Goal: Transaction & Acquisition: Purchase product/service

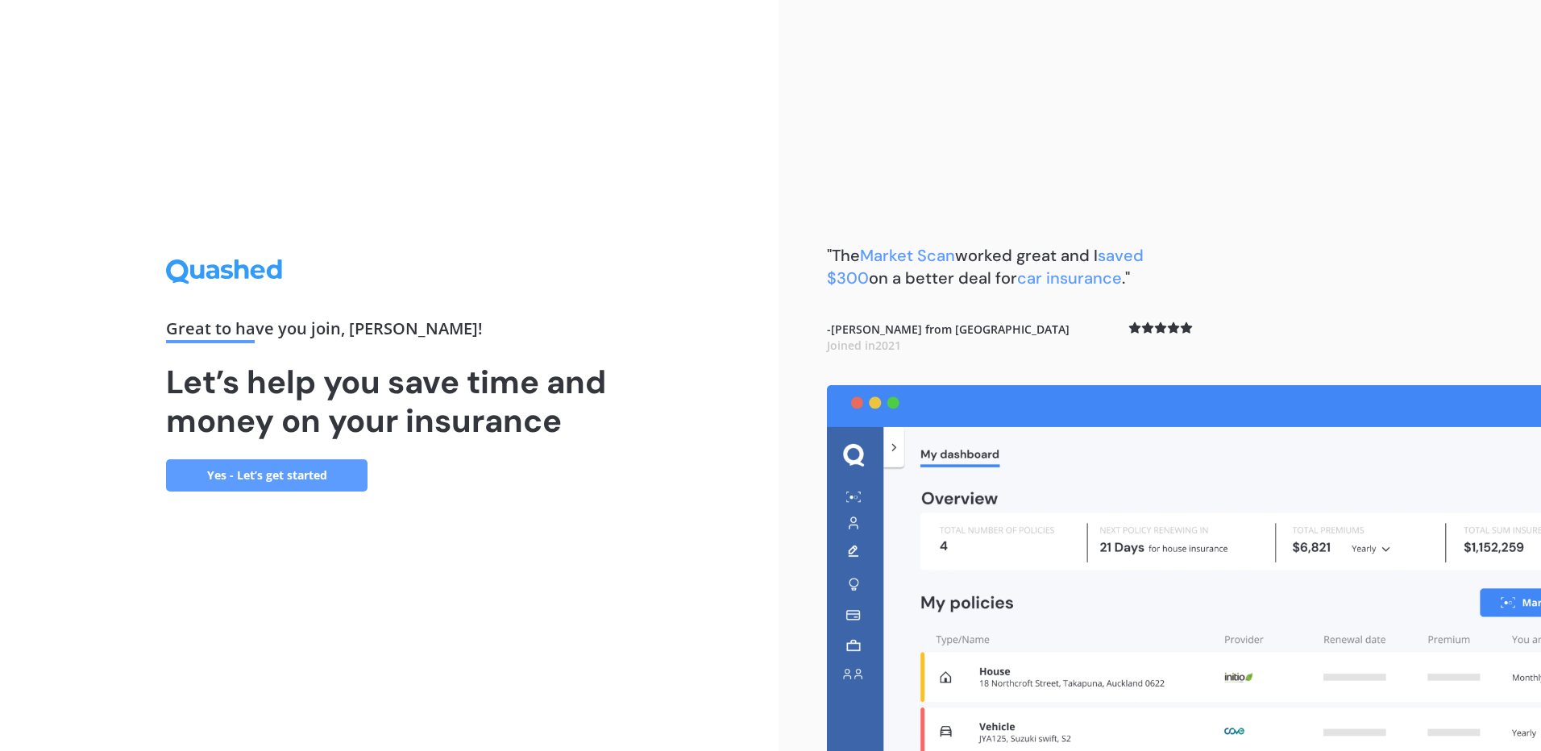
click at [342, 470] on link "Yes - Let’s get started" at bounding box center [266, 475] width 201 height 32
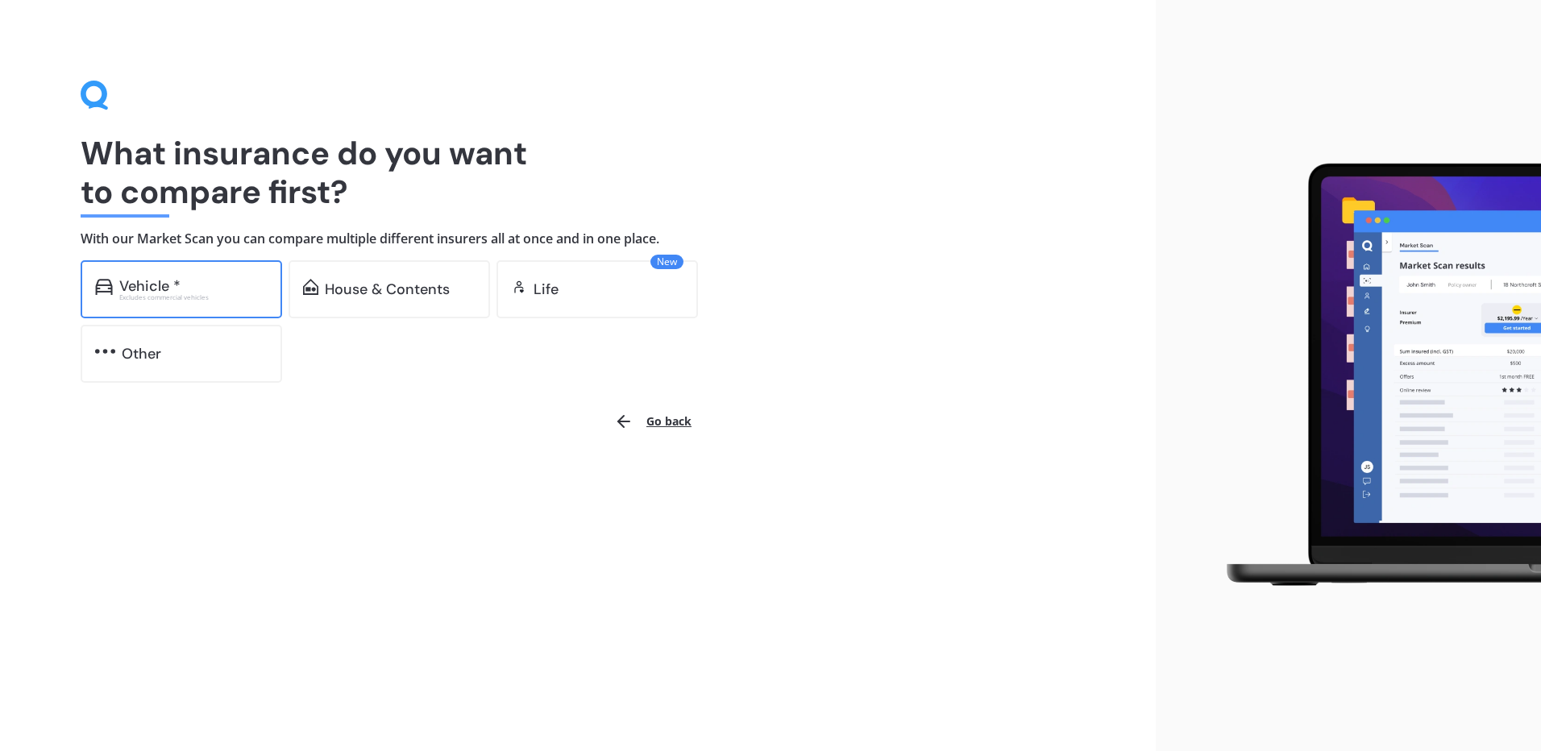
click at [225, 286] on div "Vehicle *" at bounding box center [193, 286] width 148 height 16
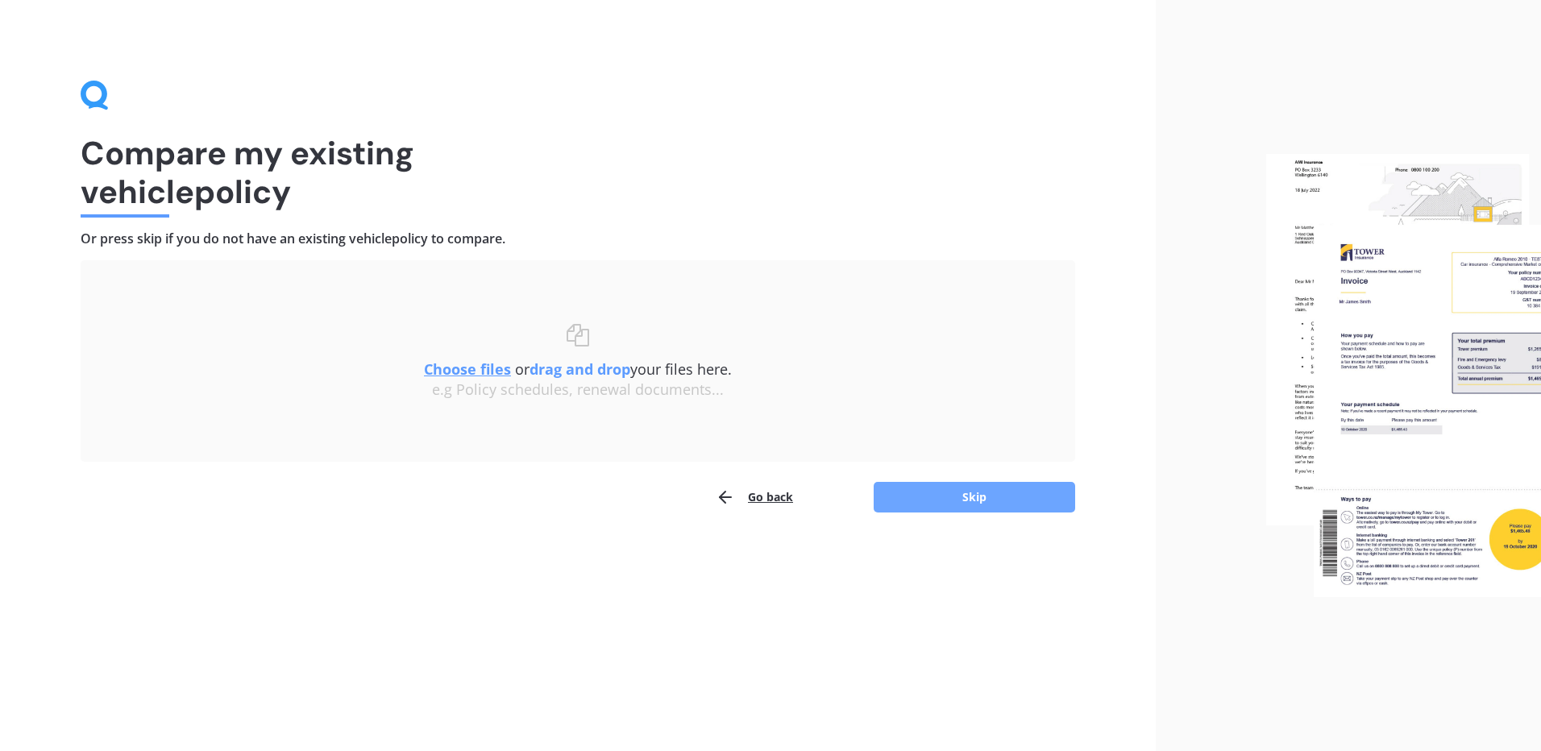
click at [985, 507] on button "Skip" at bounding box center [974, 497] width 201 height 31
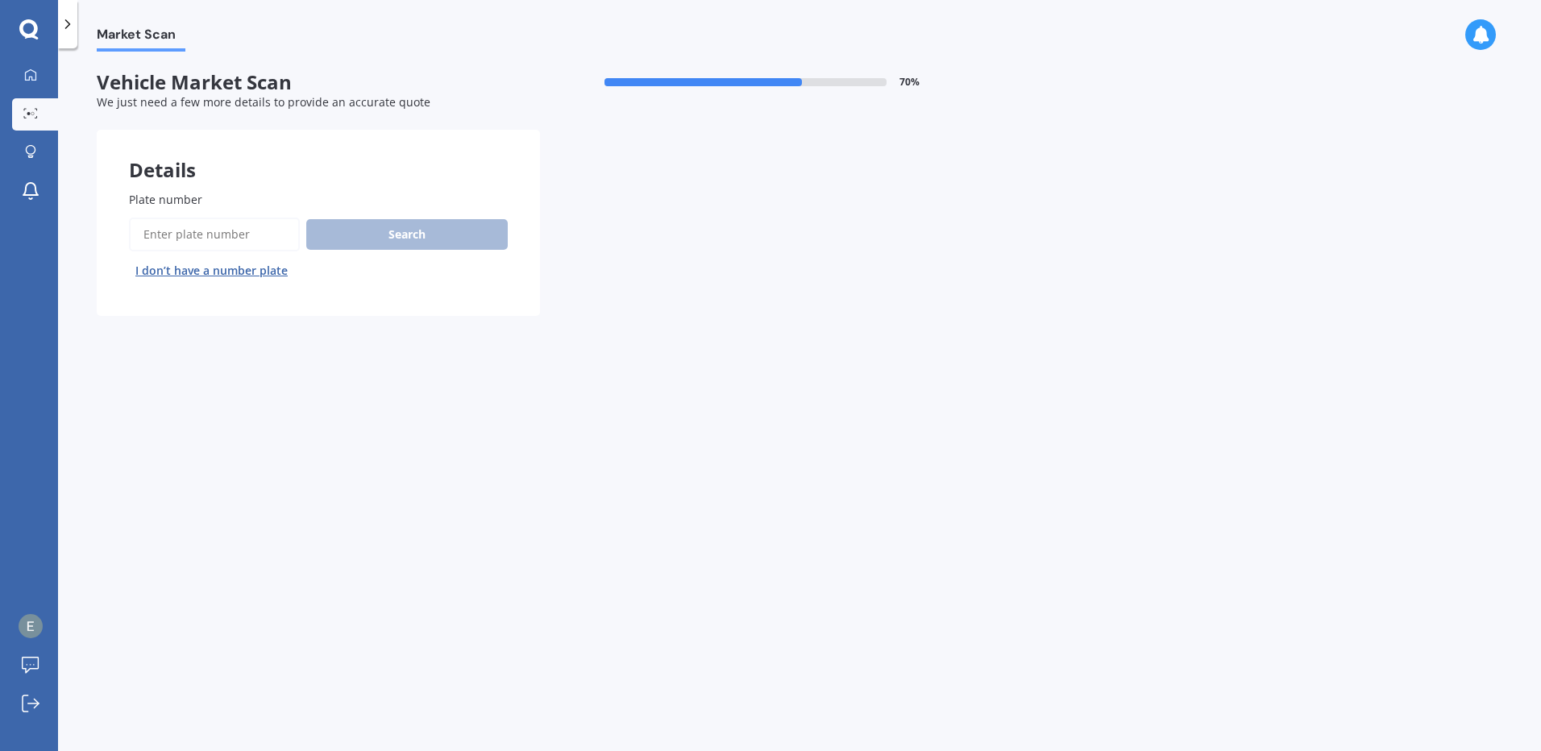
click at [244, 234] on input "Plate number" at bounding box center [214, 235] width 171 height 34
click at [204, 229] on input "Plate number" at bounding box center [214, 235] width 171 height 34
type input "VOL040"
click at [468, 236] on button "Search" at bounding box center [406, 234] width 201 height 31
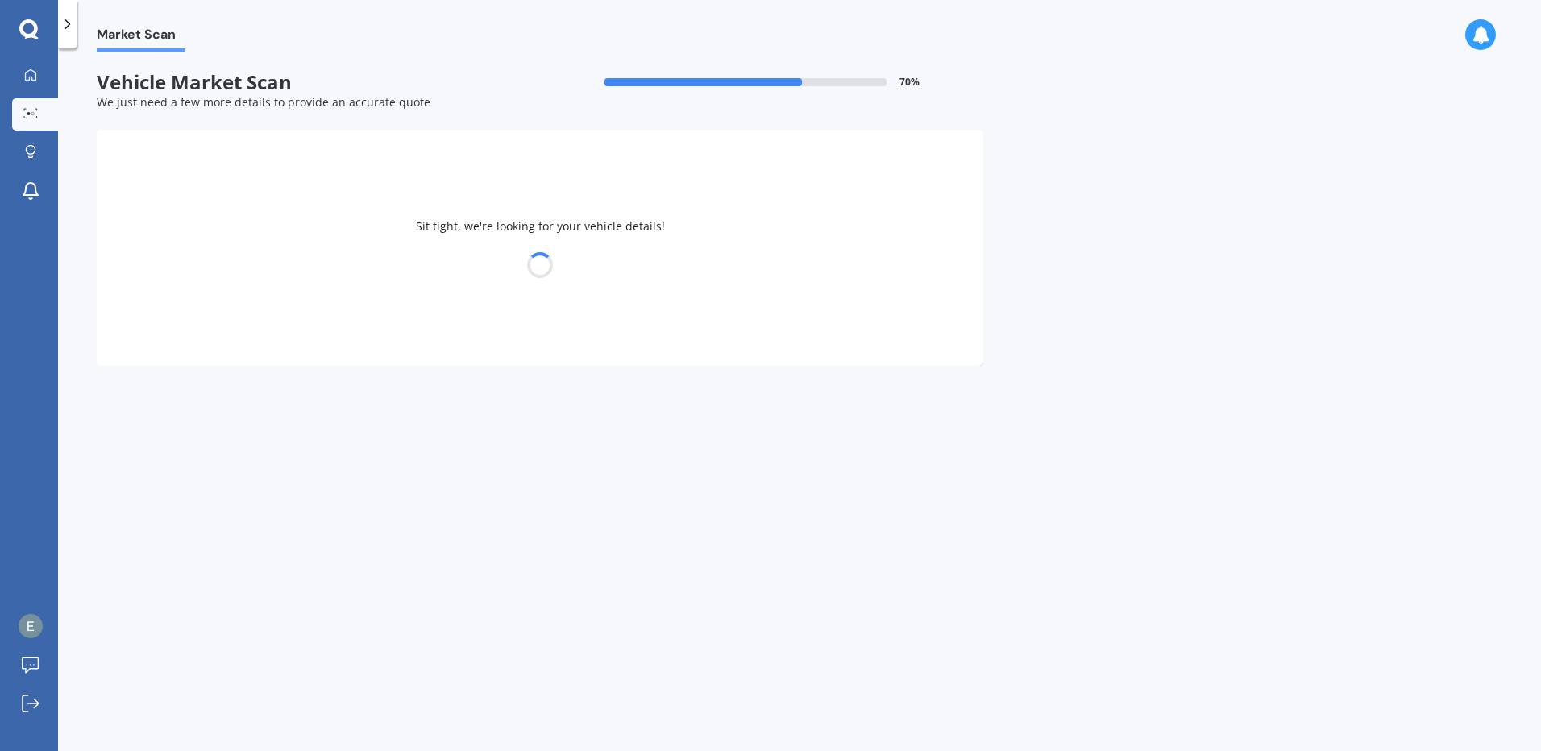
select select "VOLVO"
select select "S40"
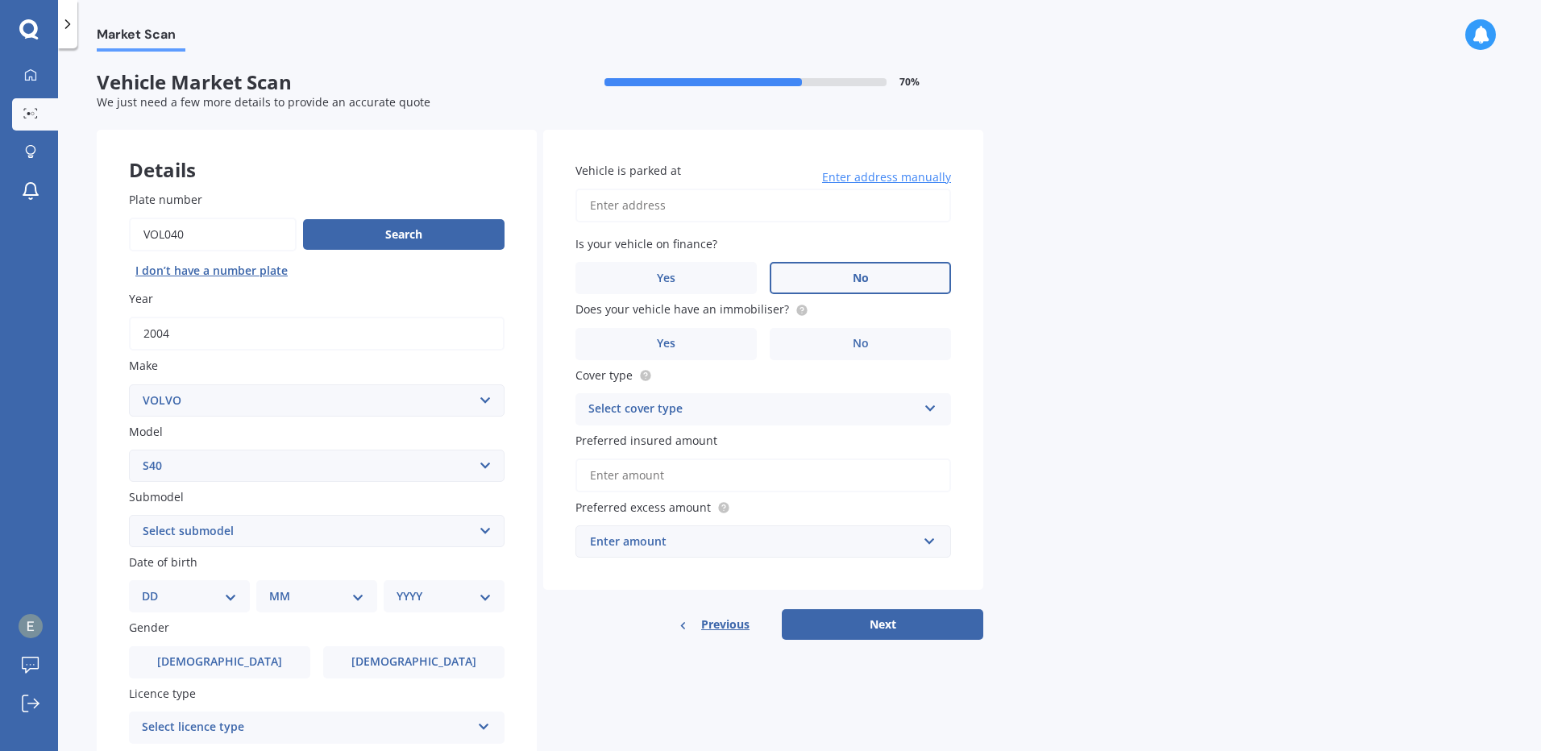
click at [824, 283] on label "No" at bounding box center [860, 278] width 181 height 32
click at [0, 0] on input "No" at bounding box center [0, 0] width 0 height 0
click at [682, 210] on input "Vehicle is parked at" at bounding box center [763, 206] width 376 height 34
type input "[STREET_ADDRESS][PERSON_NAME]"
select select "27"
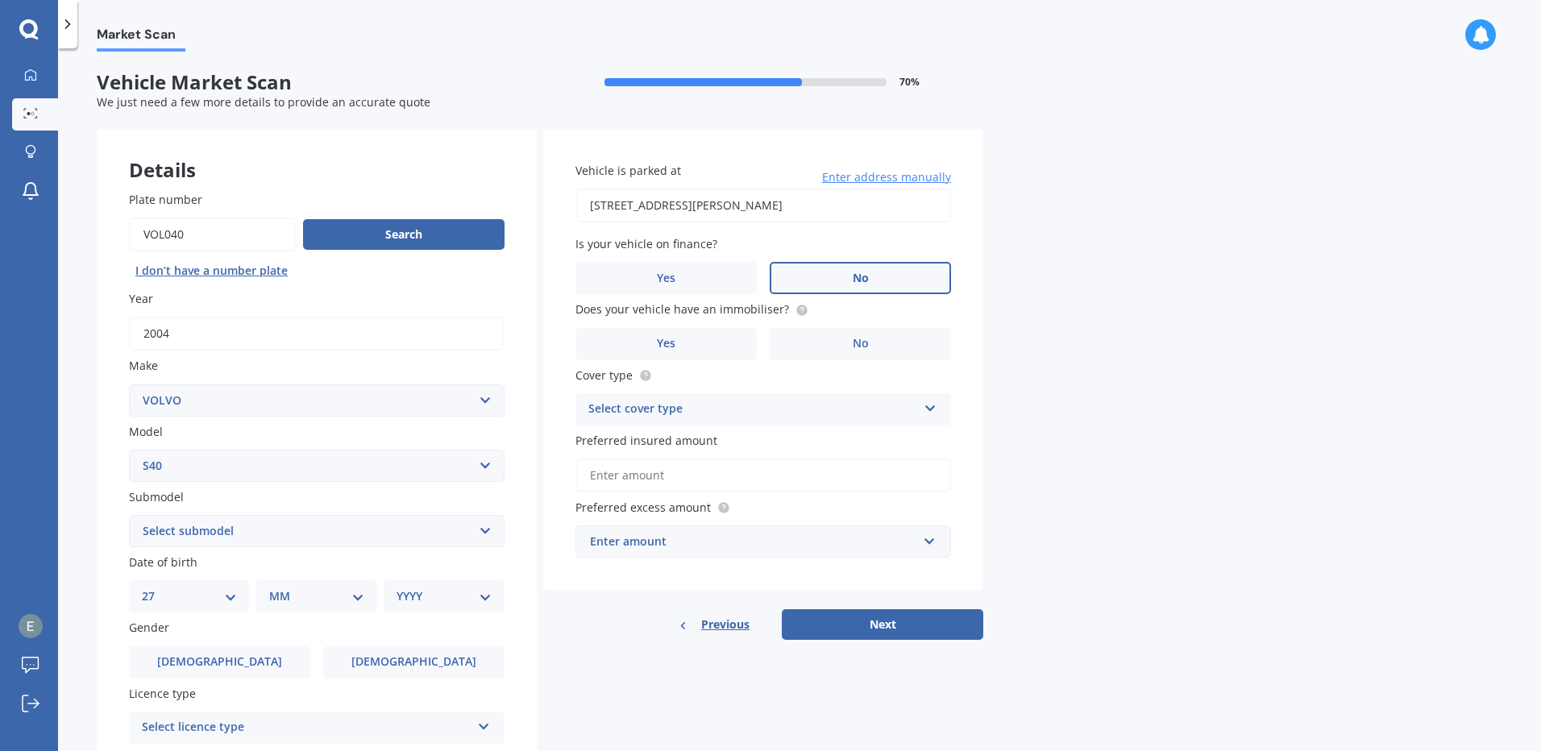
select select "04"
select select "1987"
click at [846, 194] on input "[STREET_ADDRESS][PERSON_NAME]" at bounding box center [763, 206] width 376 height 34
drag, startPoint x: 862, startPoint y: 195, endPoint x: 535, endPoint y: 189, distance: 327.2
click at [535, 189] on div "Details Plate number Search I don’t have a number plate Year [DATE] Make Select…" at bounding box center [540, 519] width 886 height 778
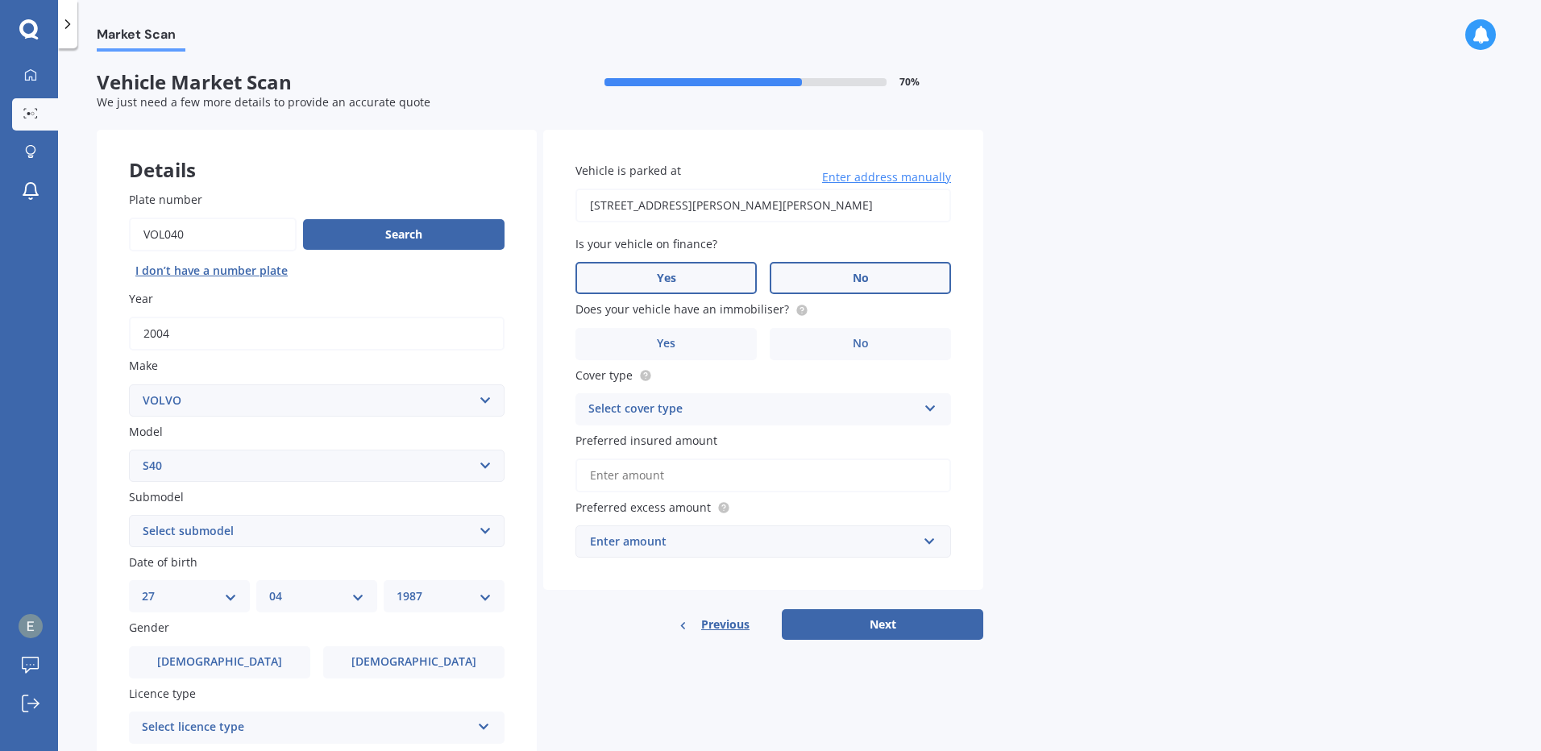
type input "[STREET_ADDRESS][PERSON_NAME][PERSON_NAME]"
click at [890, 346] on label "No" at bounding box center [860, 344] width 181 height 32
click at [0, 0] on input "No" at bounding box center [0, 0] width 0 height 0
click at [814, 401] on div "Select cover type" at bounding box center [752, 409] width 329 height 19
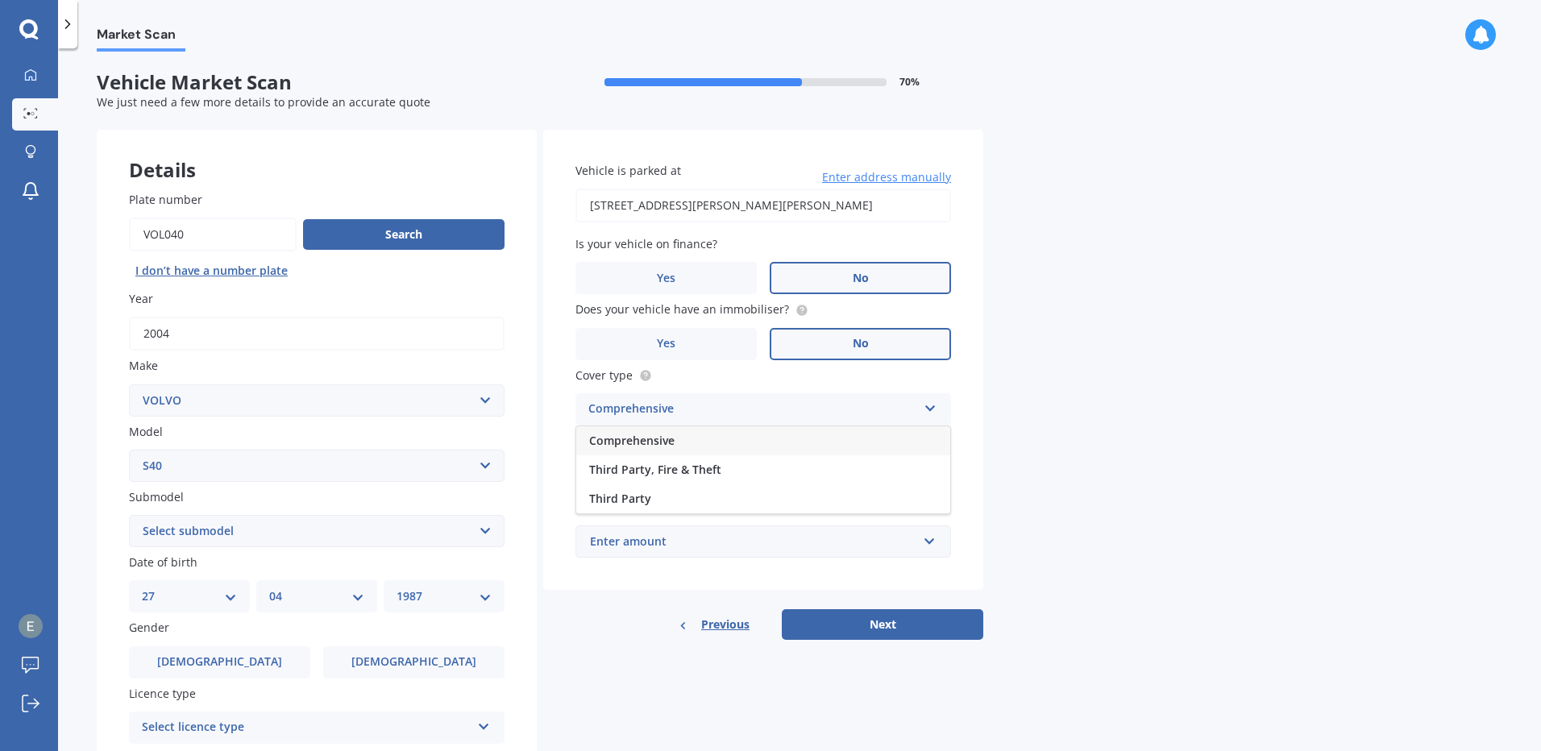
click at [766, 431] on div "Comprehensive" at bounding box center [763, 440] width 374 height 29
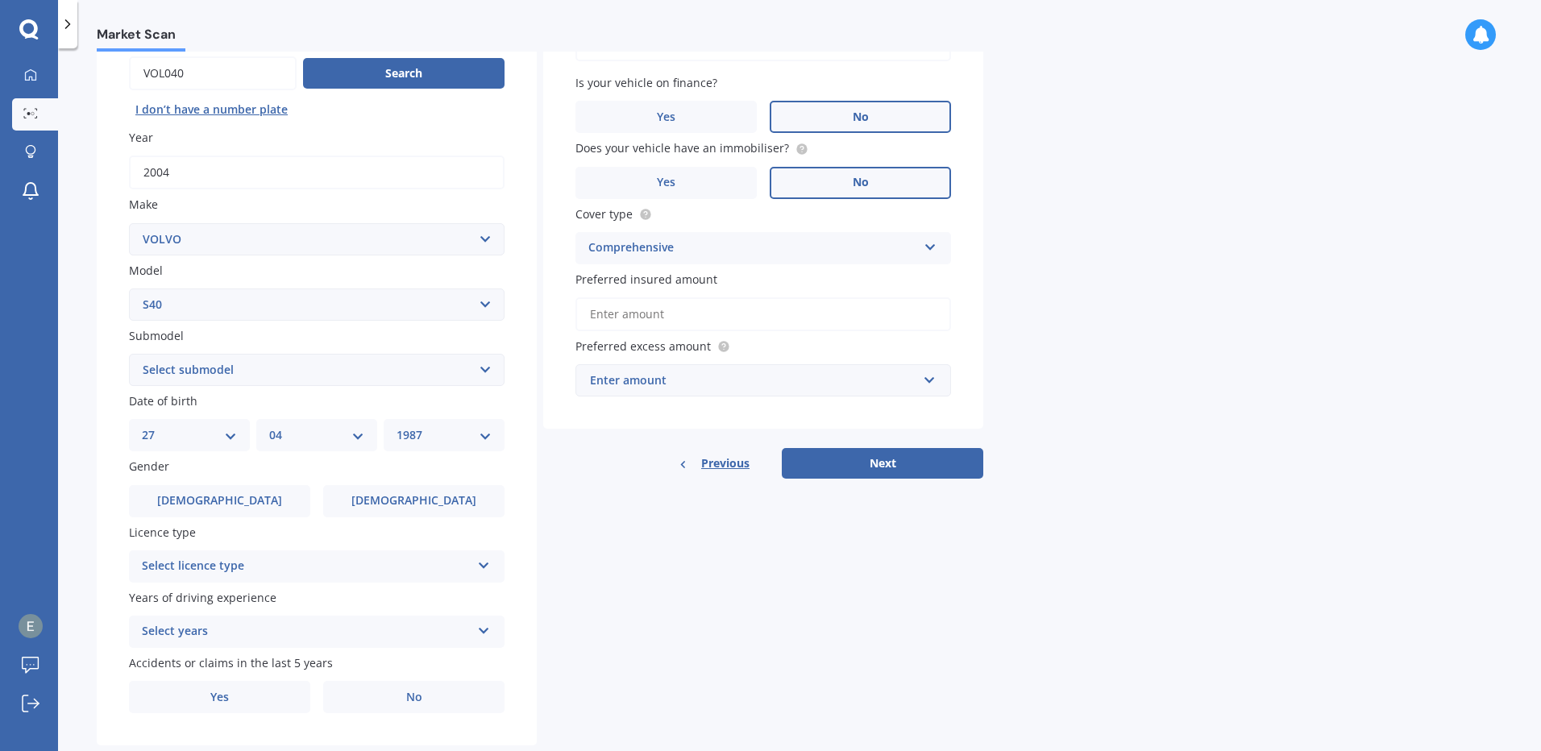
scroll to position [197, 0]
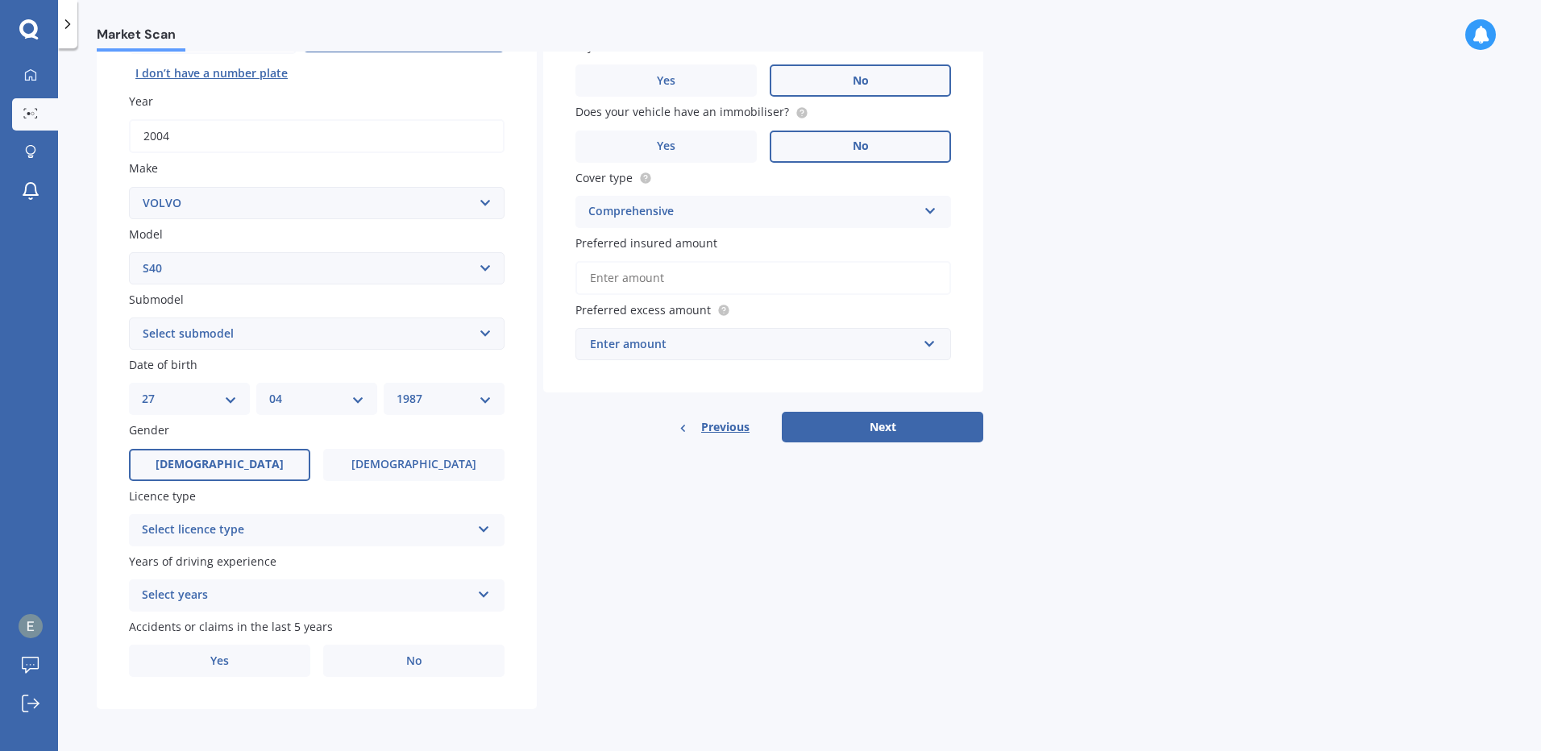
click at [237, 462] on label "[DEMOGRAPHIC_DATA]" at bounding box center [219, 465] width 181 height 32
click at [0, 0] on input "[DEMOGRAPHIC_DATA]" at bounding box center [0, 0] width 0 height 0
click at [388, 523] on div "Select licence type" at bounding box center [306, 530] width 329 height 19
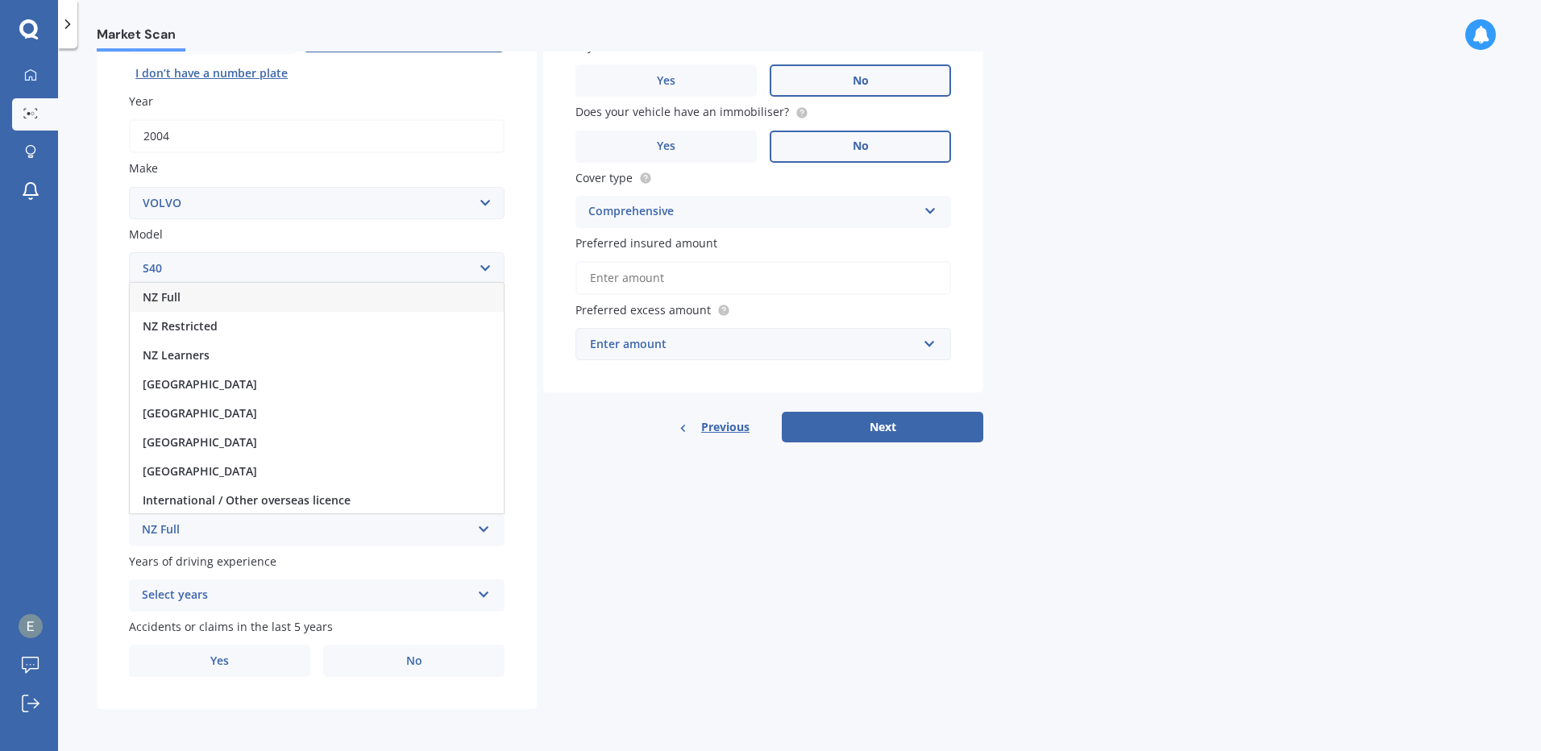
click at [337, 300] on div "NZ Full" at bounding box center [317, 297] width 374 height 29
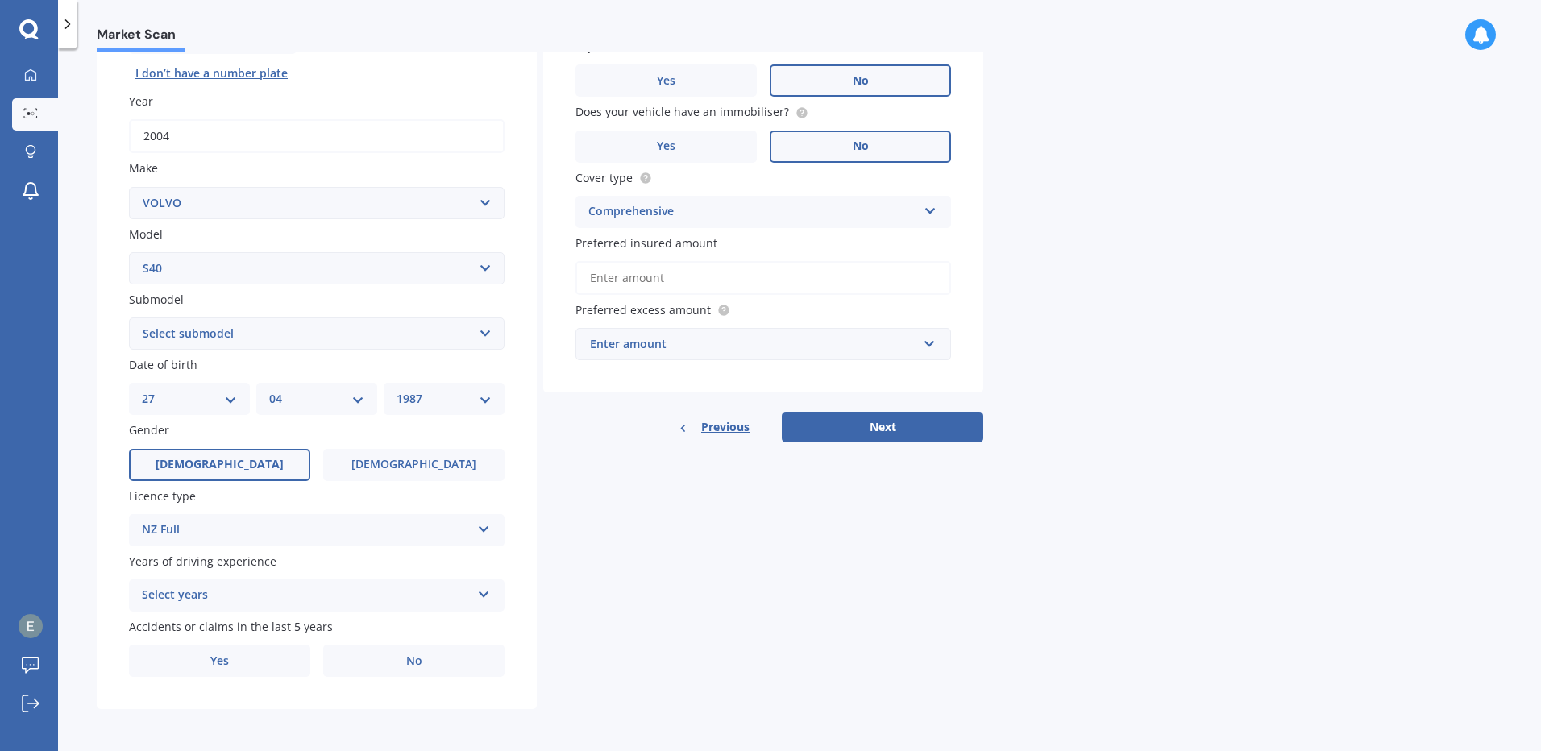
click at [268, 583] on div "Select years 5 or more years 4 years 3 years 2 years 1 year" at bounding box center [317, 595] width 376 height 32
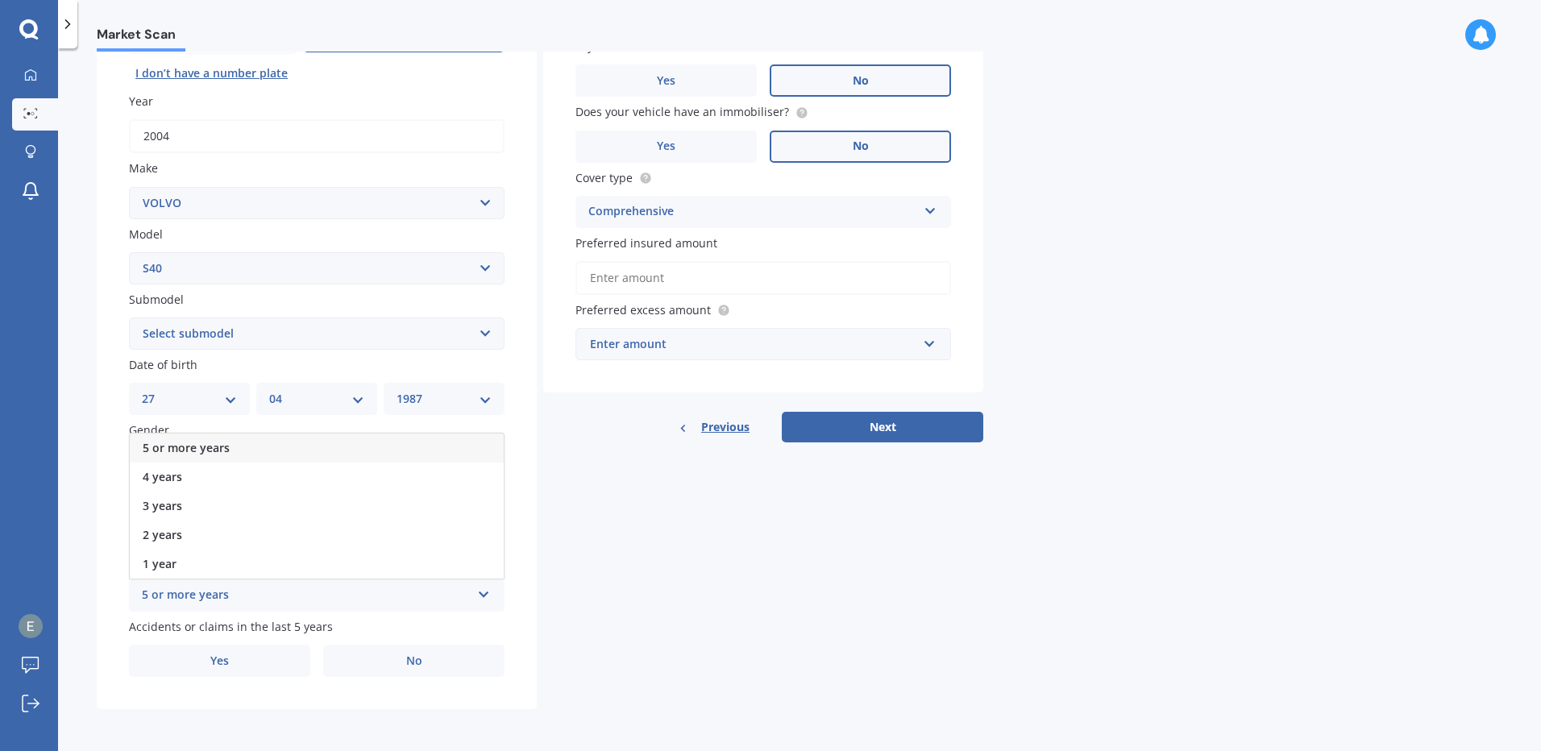
click at [273, 439] on div "5 or more years" at bounding box center [317, 448] width 374 height 29
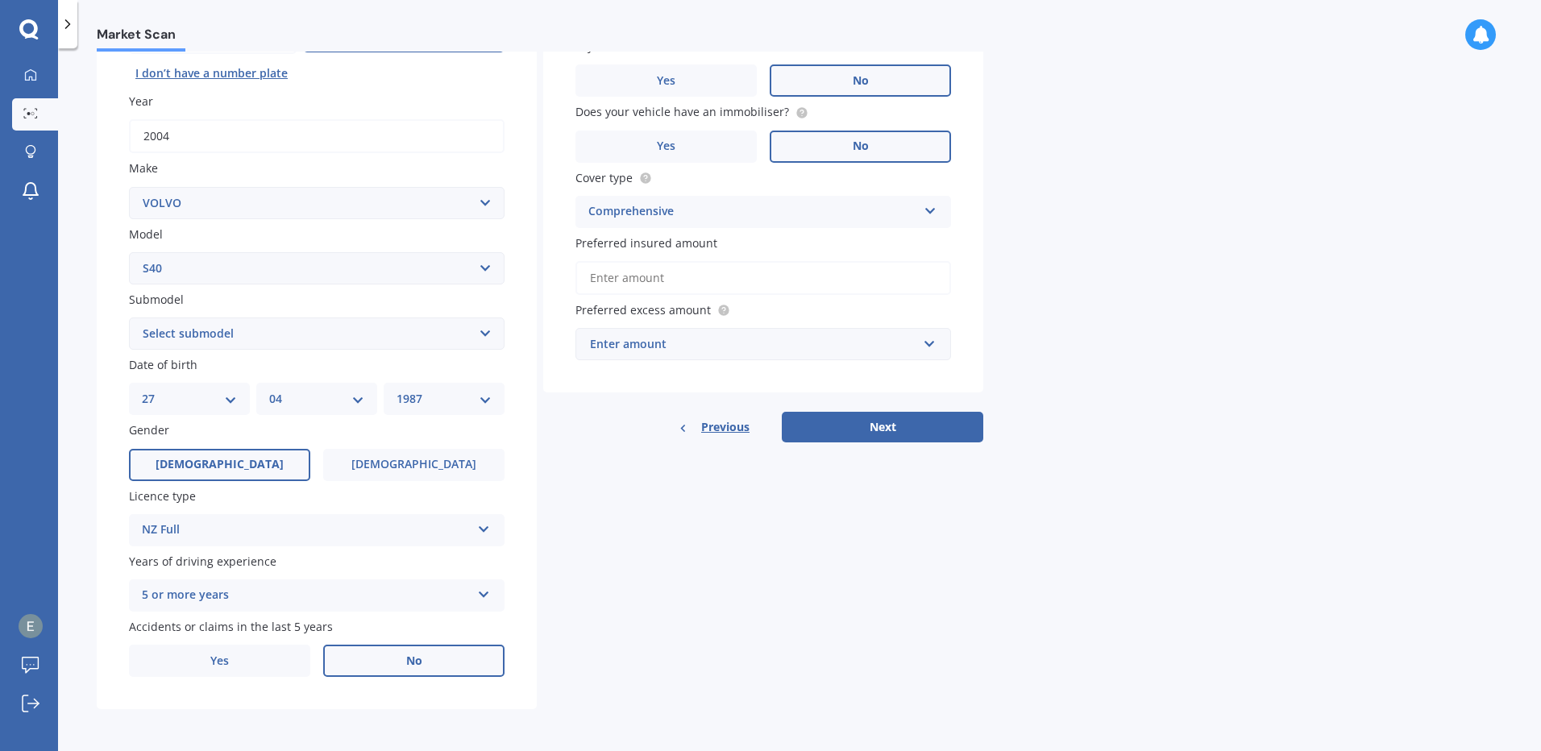
click at [384, 669] on label "No" at bounding box center [413, 661] width 181 height 32
click at [0, 0] on input "No" at bounding box center [0, 0] width 0 height 0
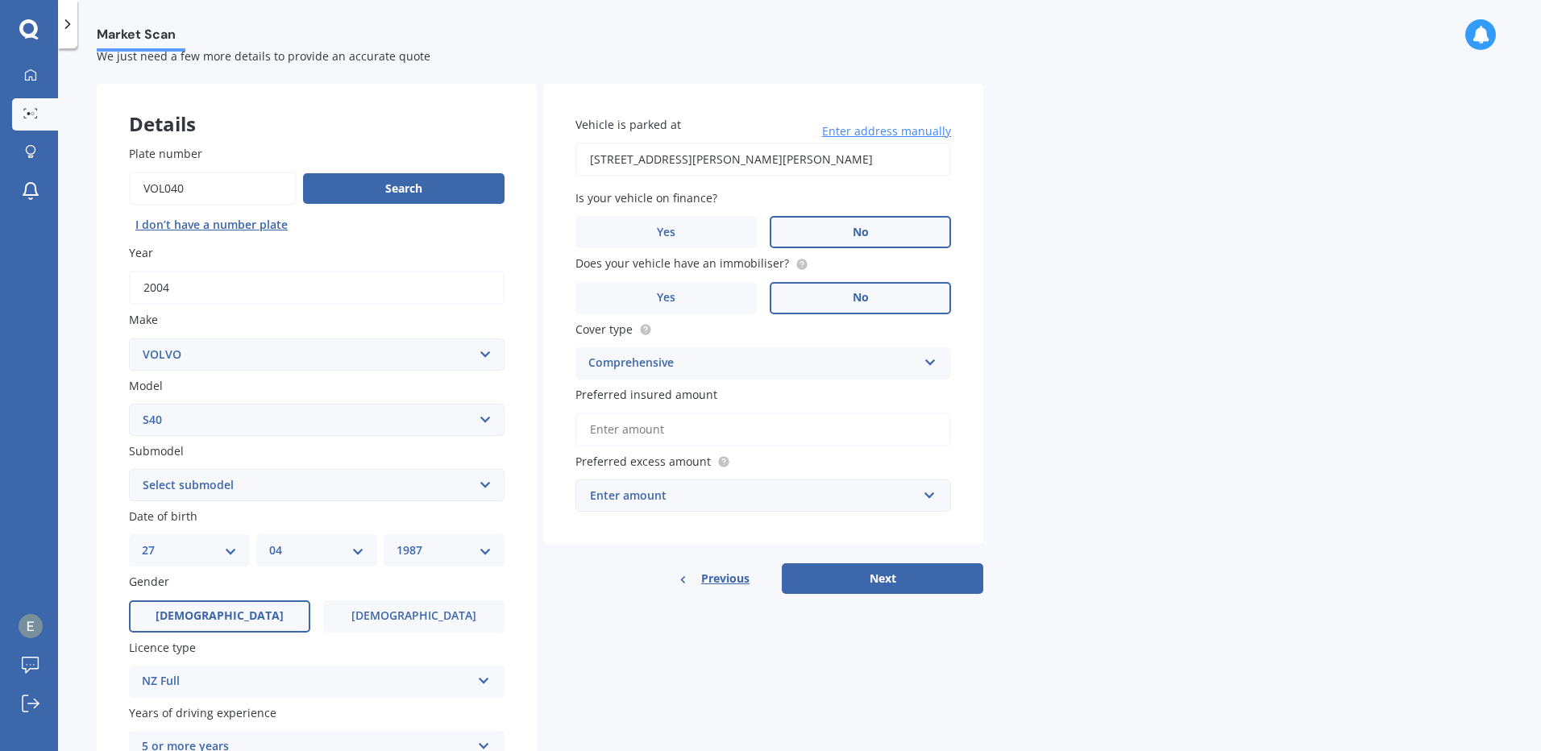
scroll to position [36, 0]
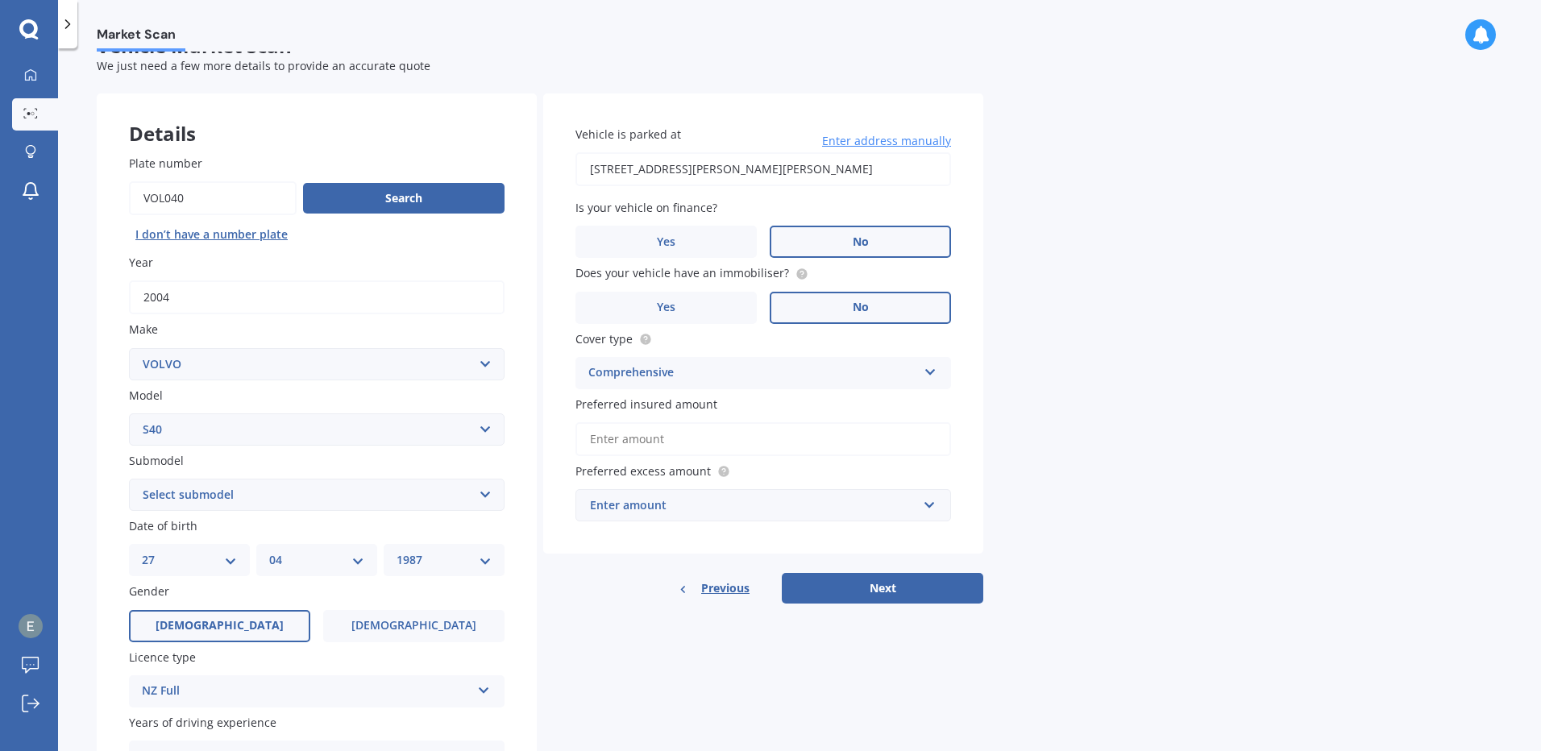
click at [662, 501] on div "Enter amount" at bounding box center [753, 505] width 327 height 18
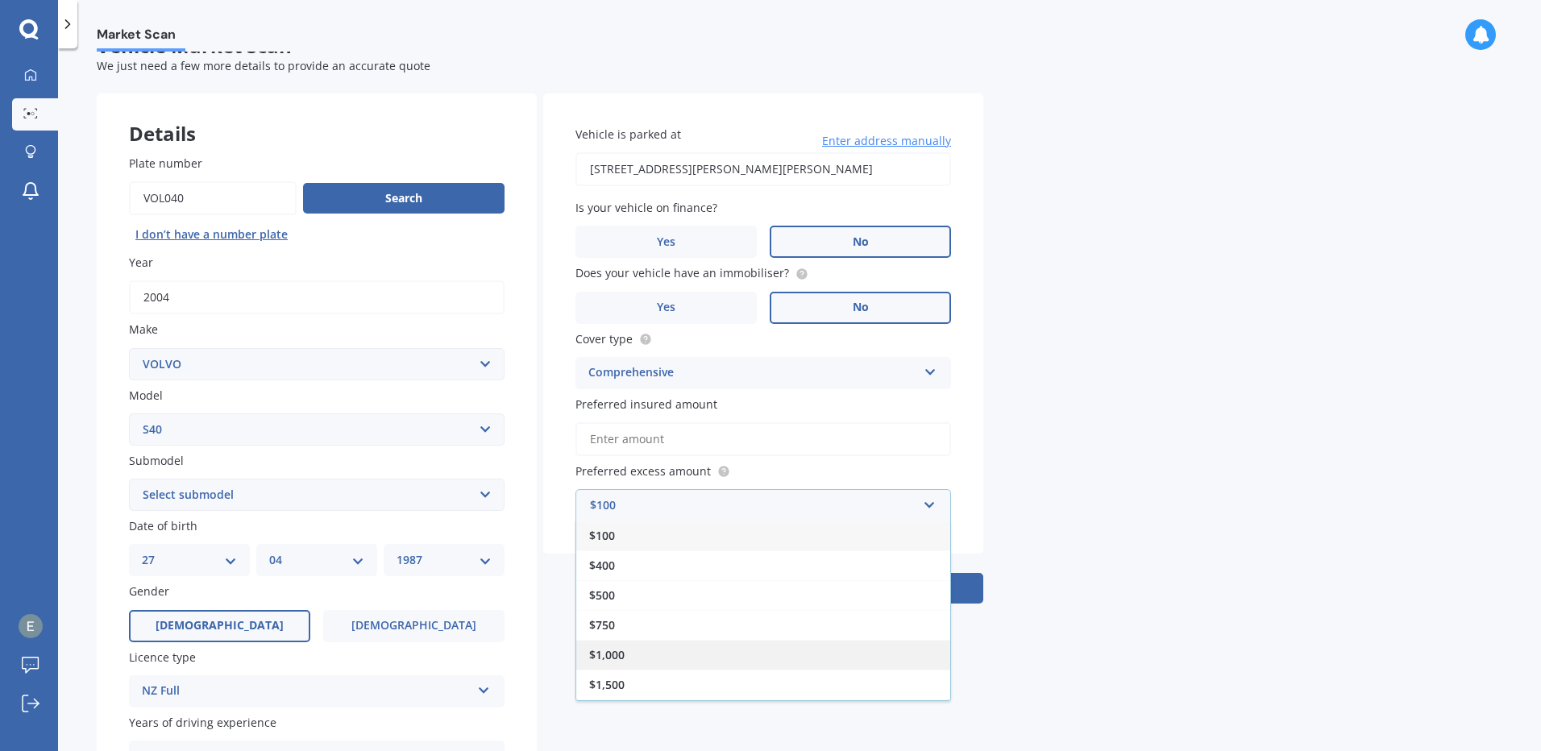
click at [622, 642] on div "$1,000" at bounding box center [763, 655] width 374 height 30
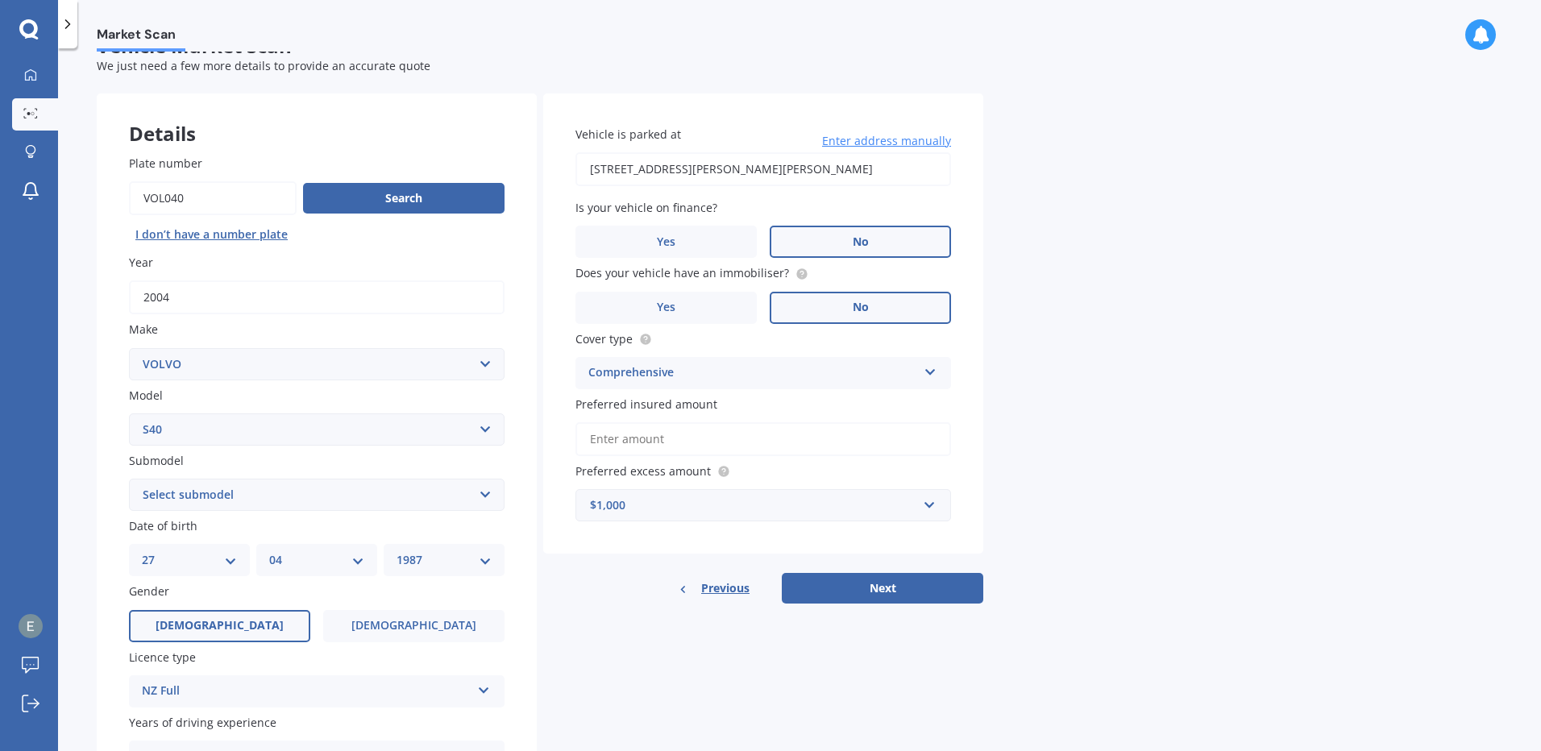
click at [628, 442] on input "Preferred insured amount" at bounding box center [763, 439] width 376 height 34
click at [561, 421] on div "Vehicle is parked at [STREET_ADDRESS][PERSON_NAME][PERSON_NAME] 1022 Enter addr…" at bounding box center [763, 323] width 440 height 461
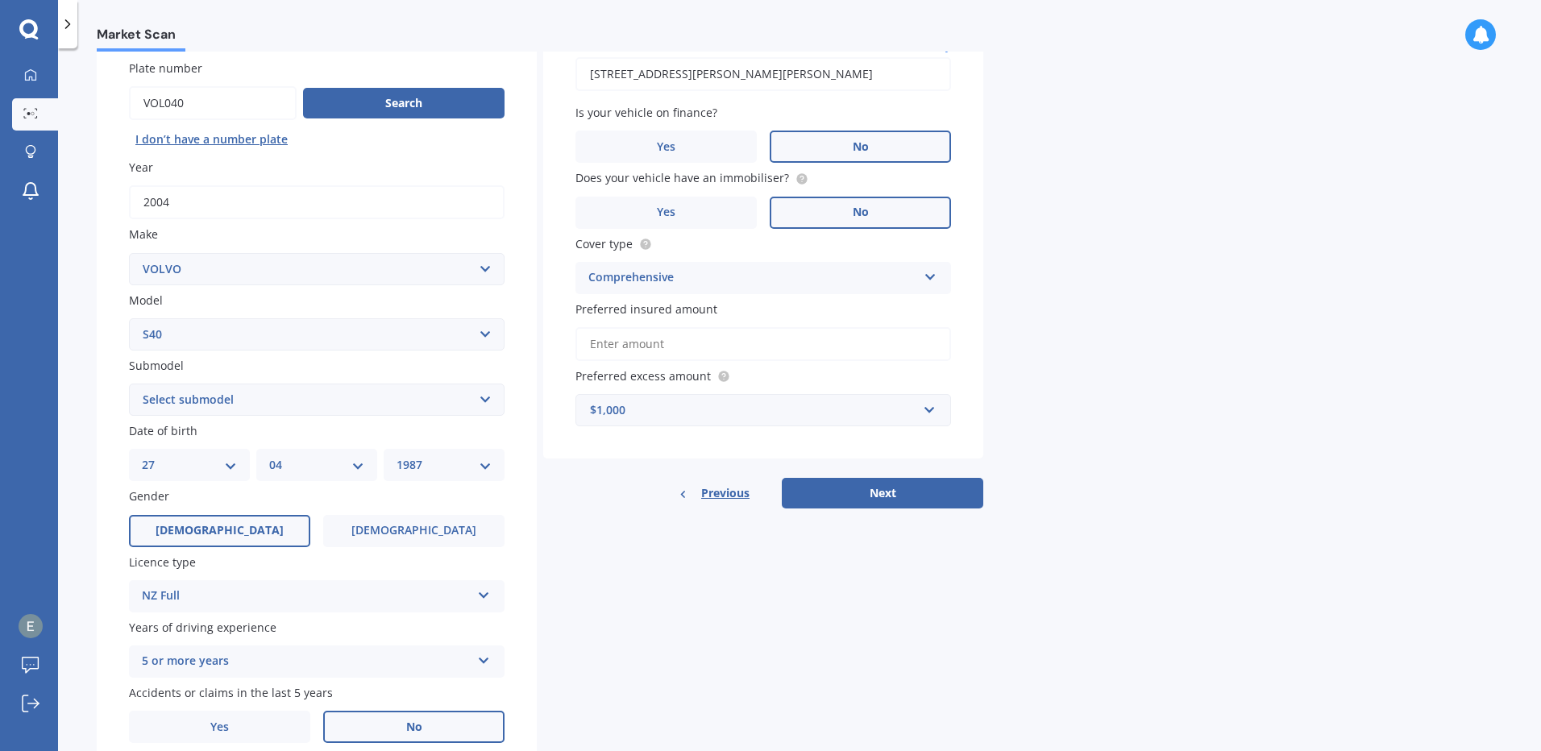
scroll to position [0, 0]
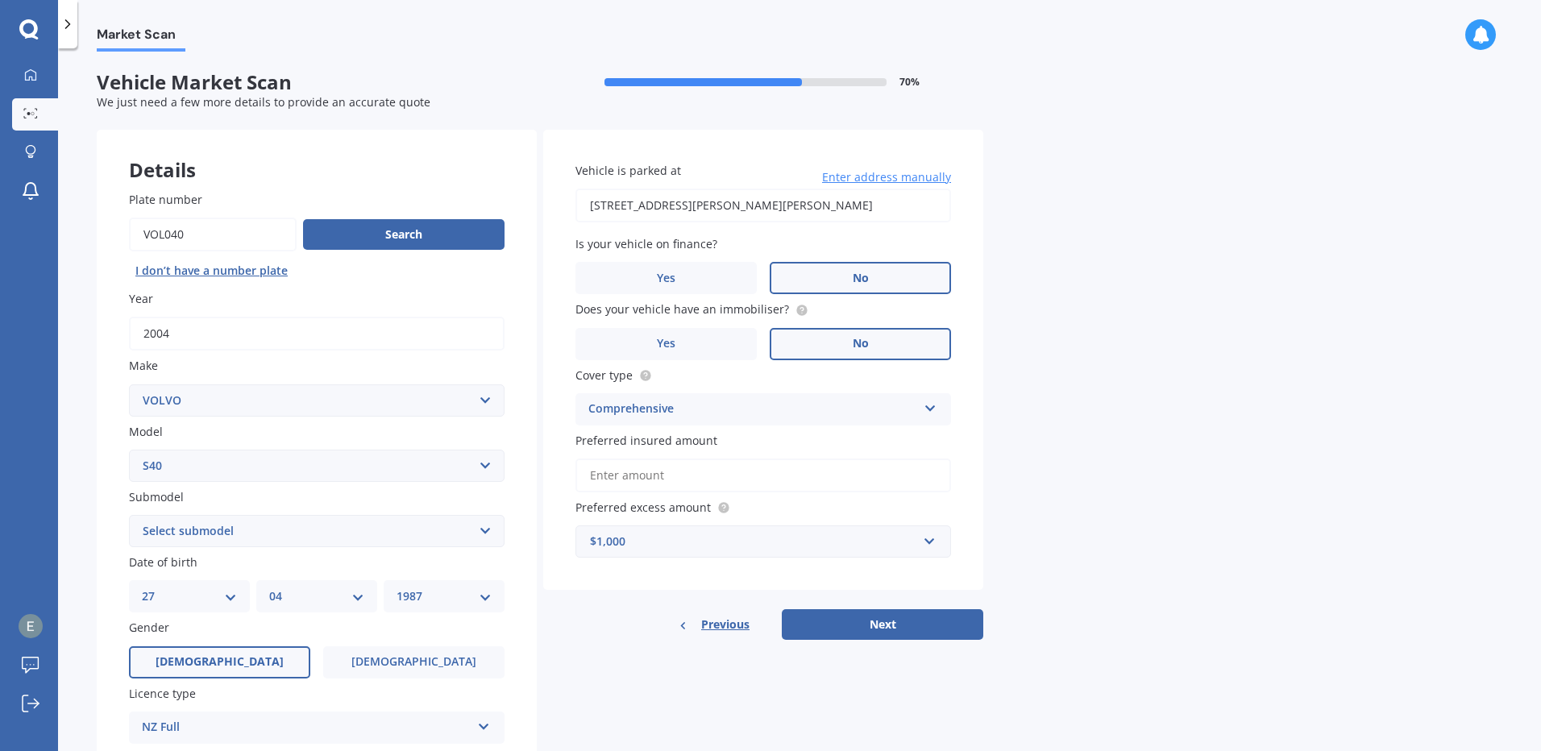
click at [612, 473] on input "Preferred insured amount" at bounding box center [763, 476] width 376 height 34
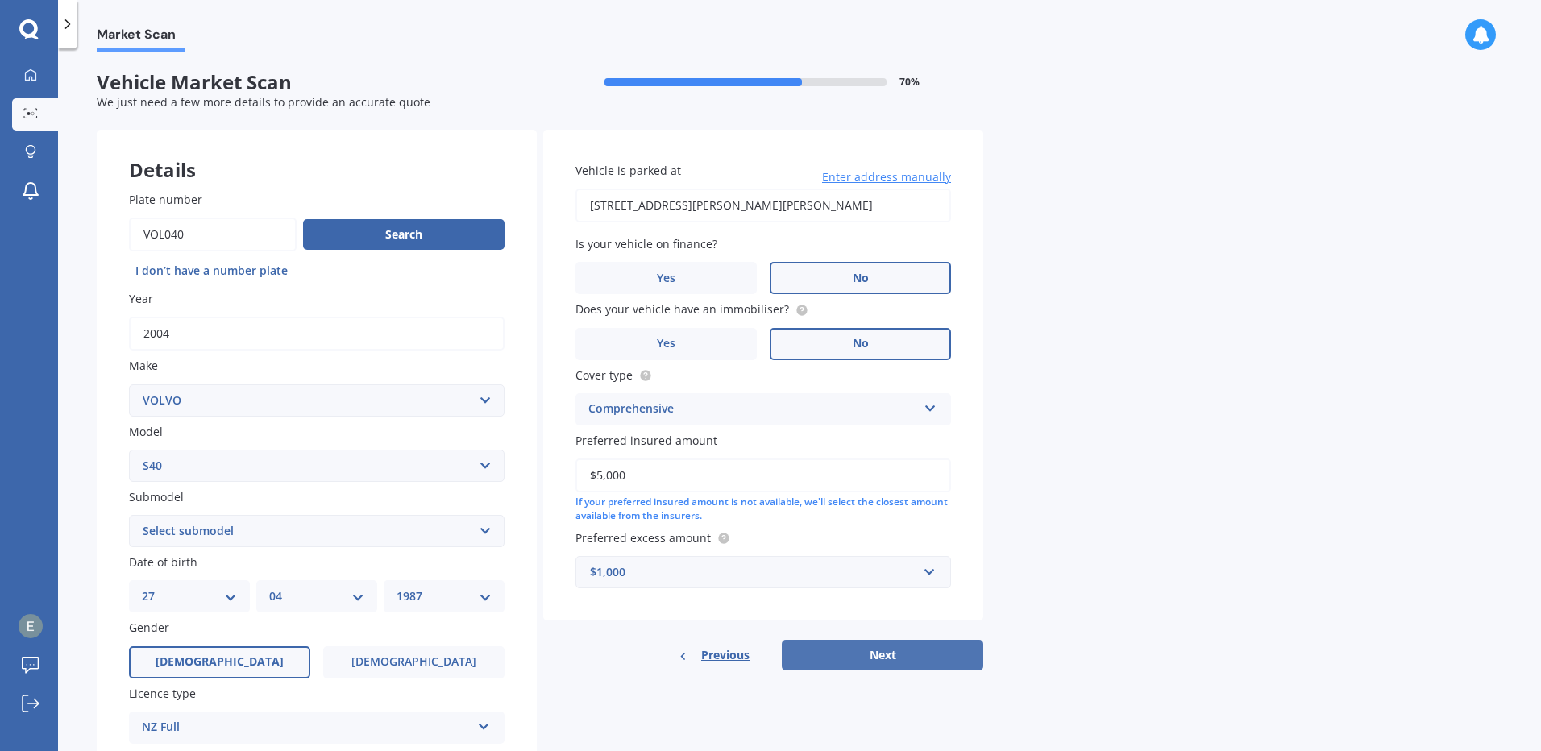
type input "$5,000"
click at [885, 658] on button "Next" at bounding box center [882, 655] width 201 height 31
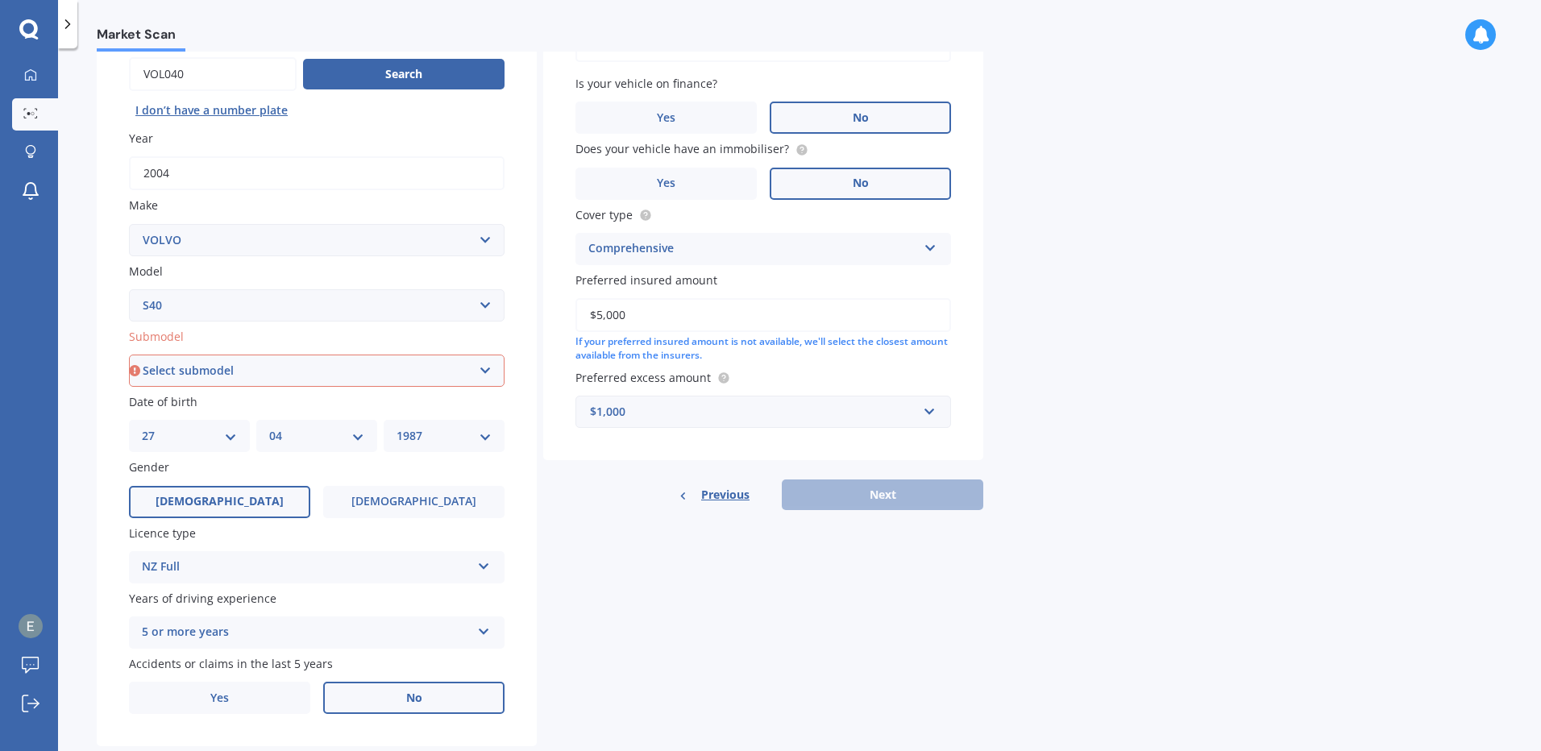
scroll to position [161, 0]
click at [210, 363] on select "Select submodel (All other) turbo" at bounding box center [317, 370] width 376 height 32
select select "TURBO"
click at [129, 354] on select "Select submodel (All other) turbo" at bounding box center [317, 370] width 376 height 32
click at [906, 479] on button "Next" at bounding box center [882, 494] width 201 height 31
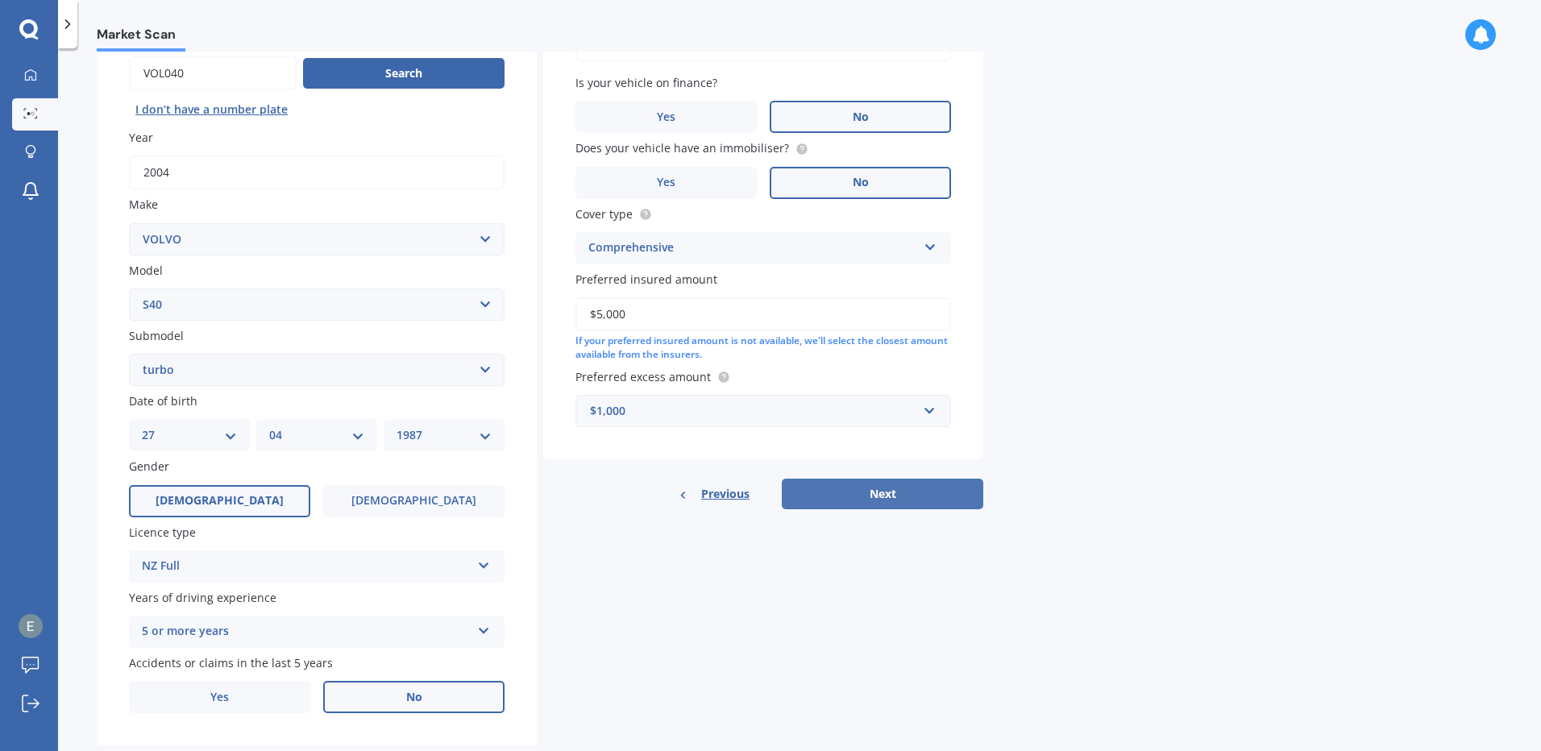
select select "27"
select select "04"
select select "1987"
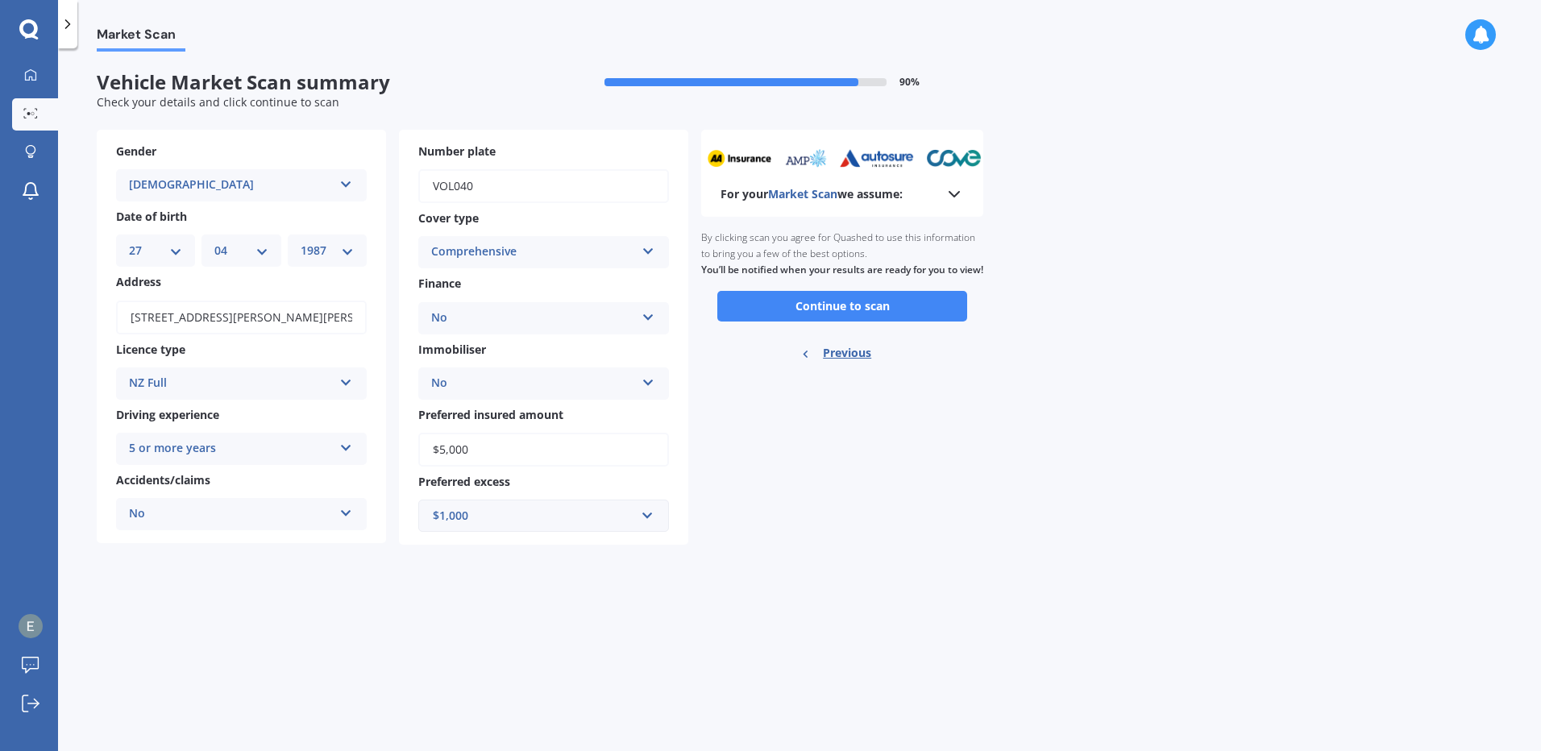
scroll to position [0, 0]
click at [795, 322] on button "Continue to scan" at bounding box center [842, 306] width 250 height 31
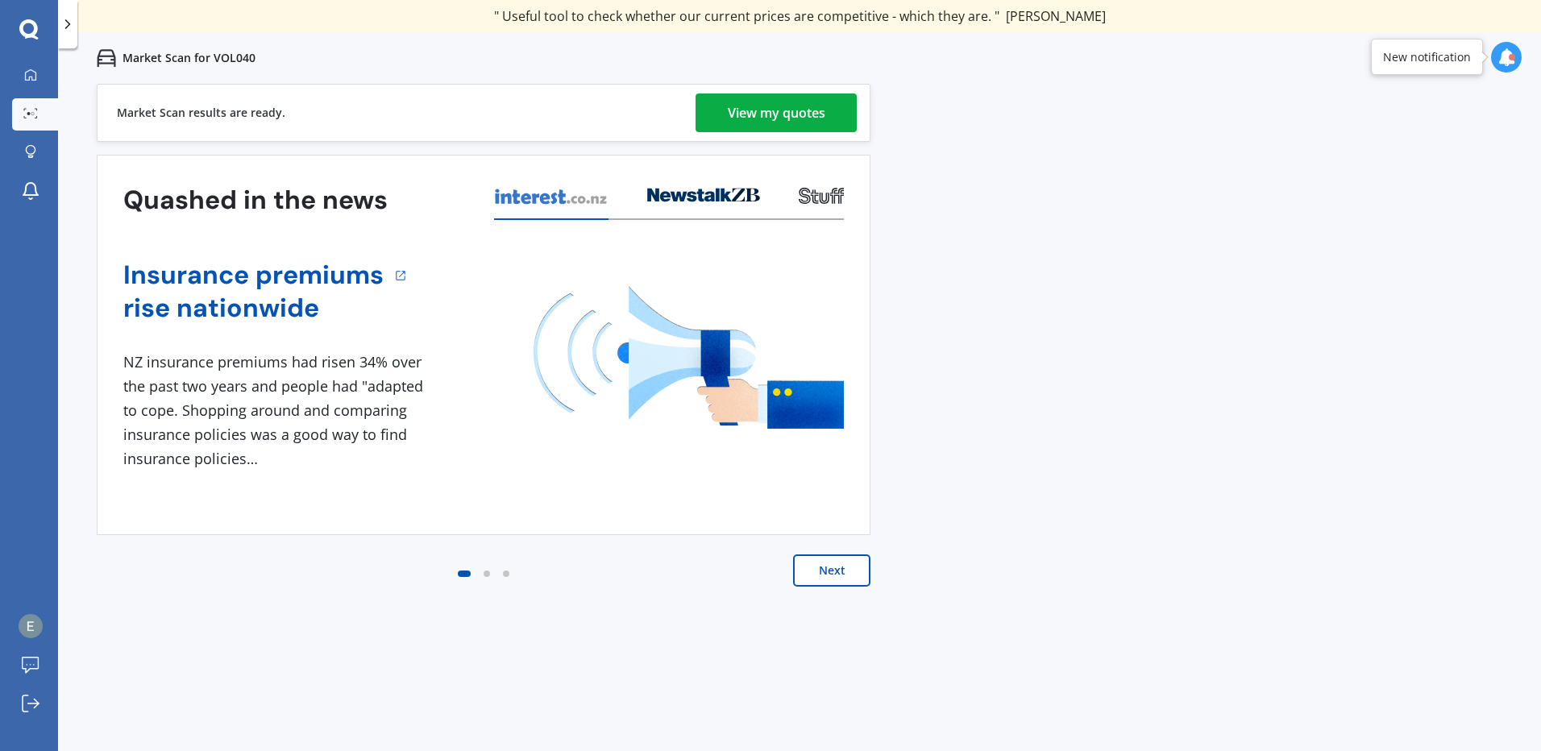
click at [761, 106] on div "View my quotes" at bounding box center [777, 112] width 98 height 39
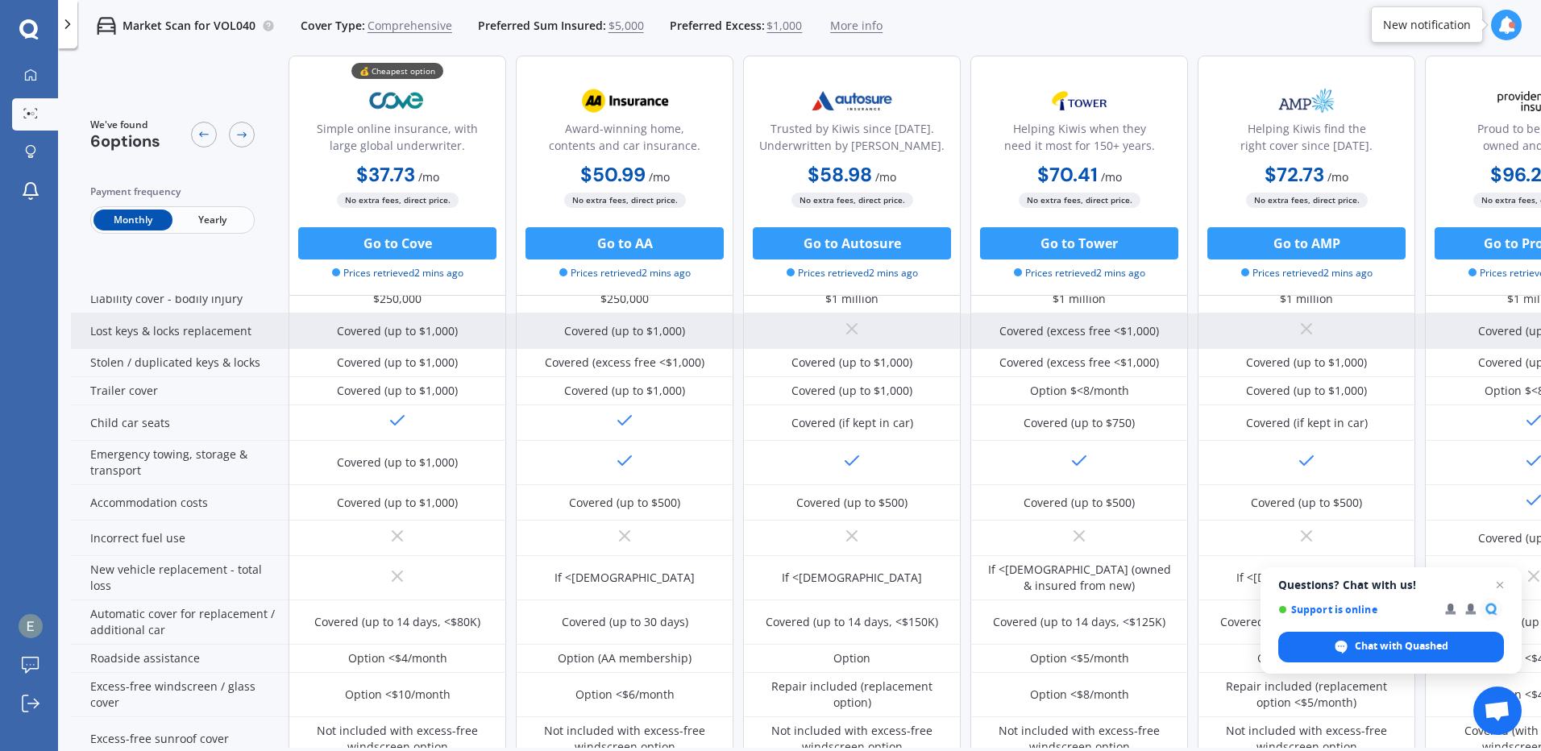
scroll to position [242, 0]
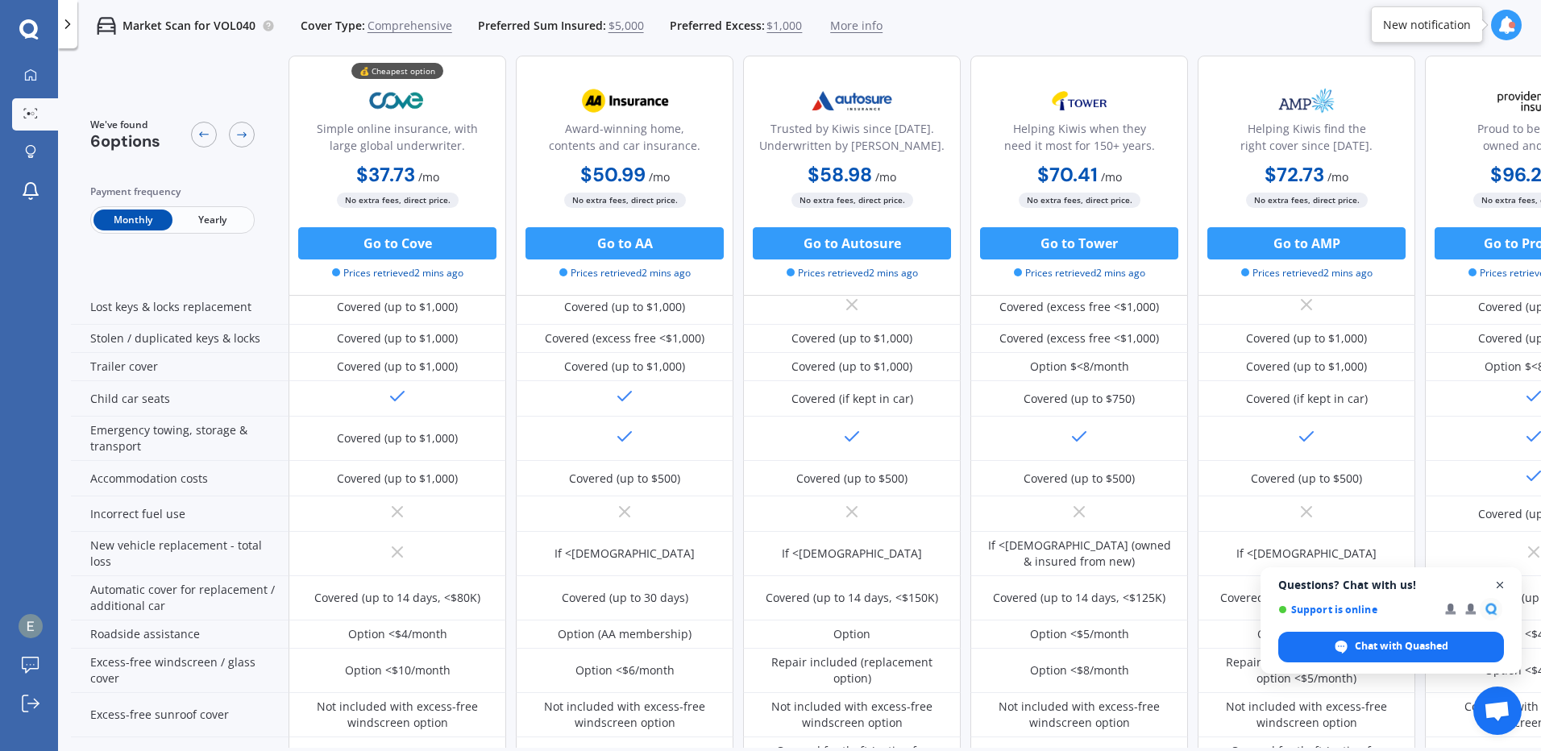
click at [1497, 580] on span "Close chat" at bounding box center [1500, 585] width 20 height 20
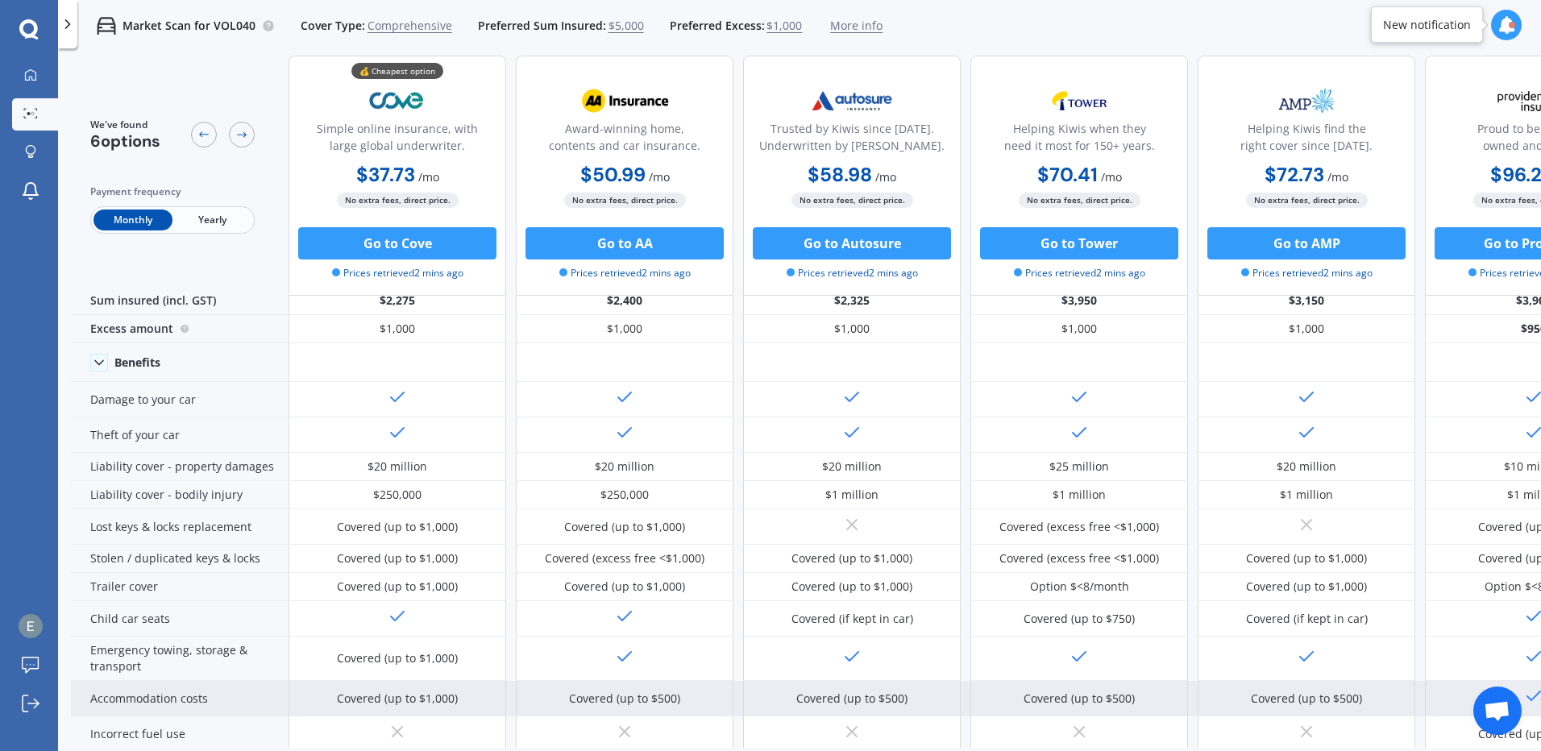
scroll to position [0, 0]
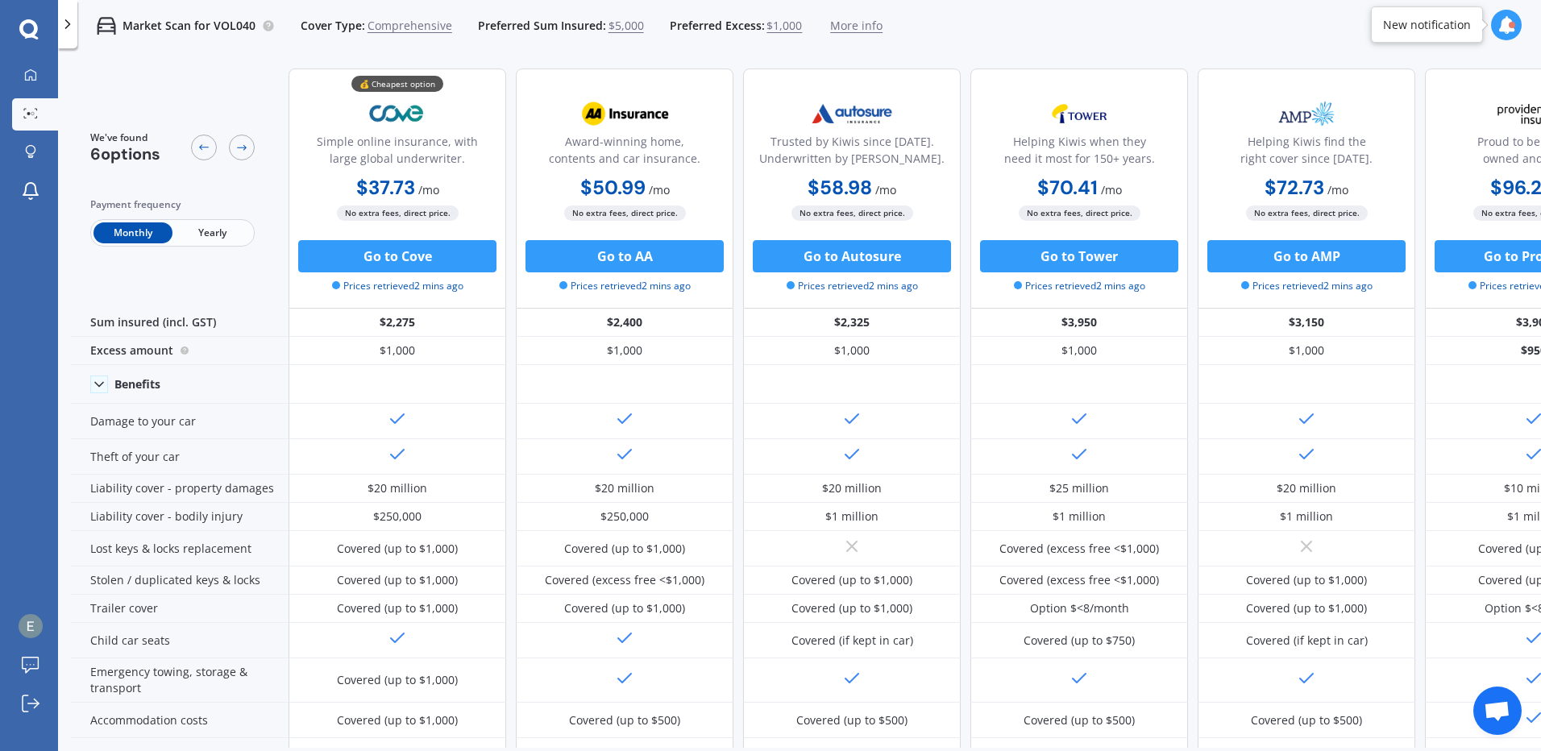
click at [226, 231] on span "Yearly" at bounding box center [211, 232] width 79 height 21
click at [130, 231] on span "Monthly" at bounding box center [132, 232] width 79 height 21
click at [770, 29] on span "$1,000" at bounding box center [783, 26] width 35 height 16
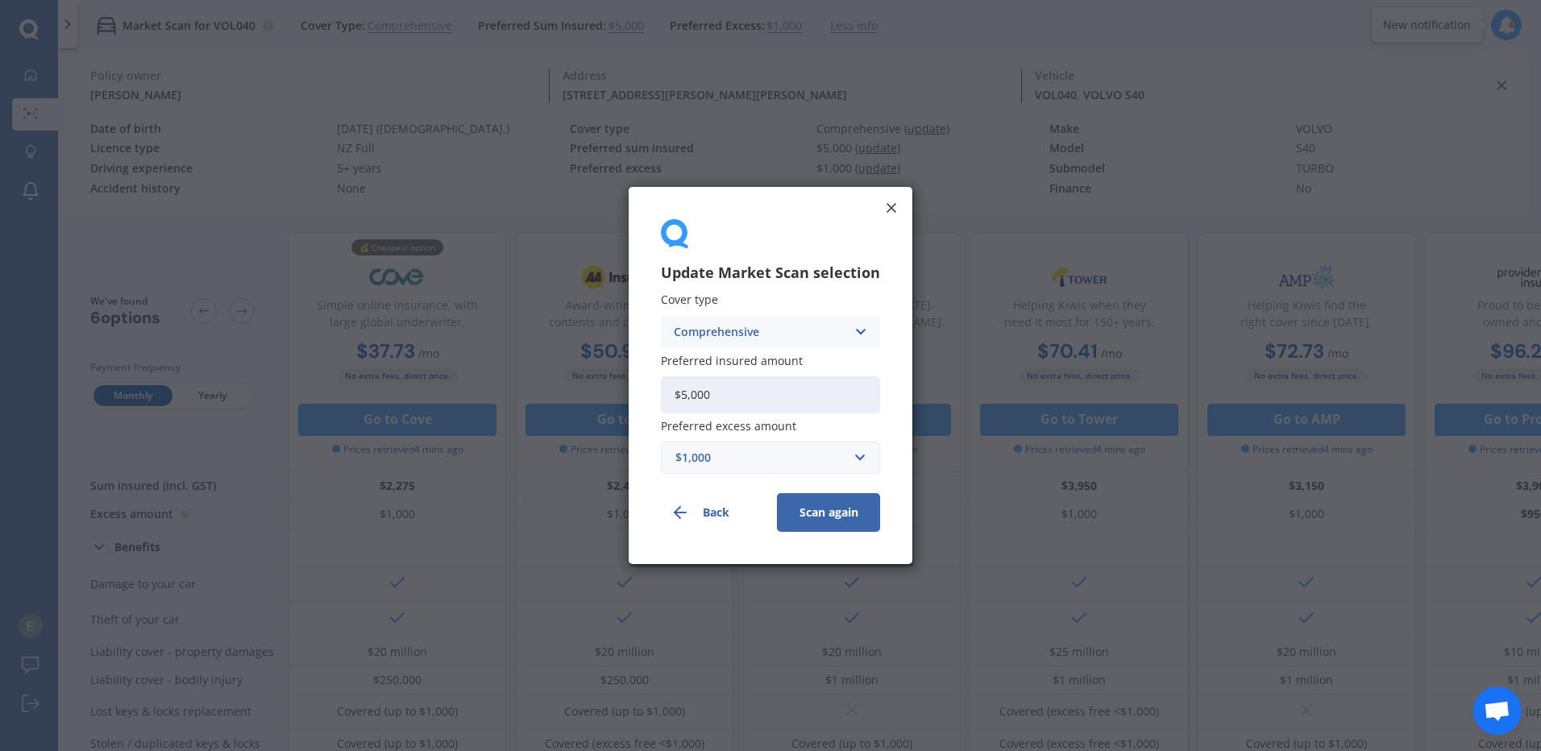
click at [783, 456] on div "$1,000" at bounding box center [760, 458] width 171 height 18
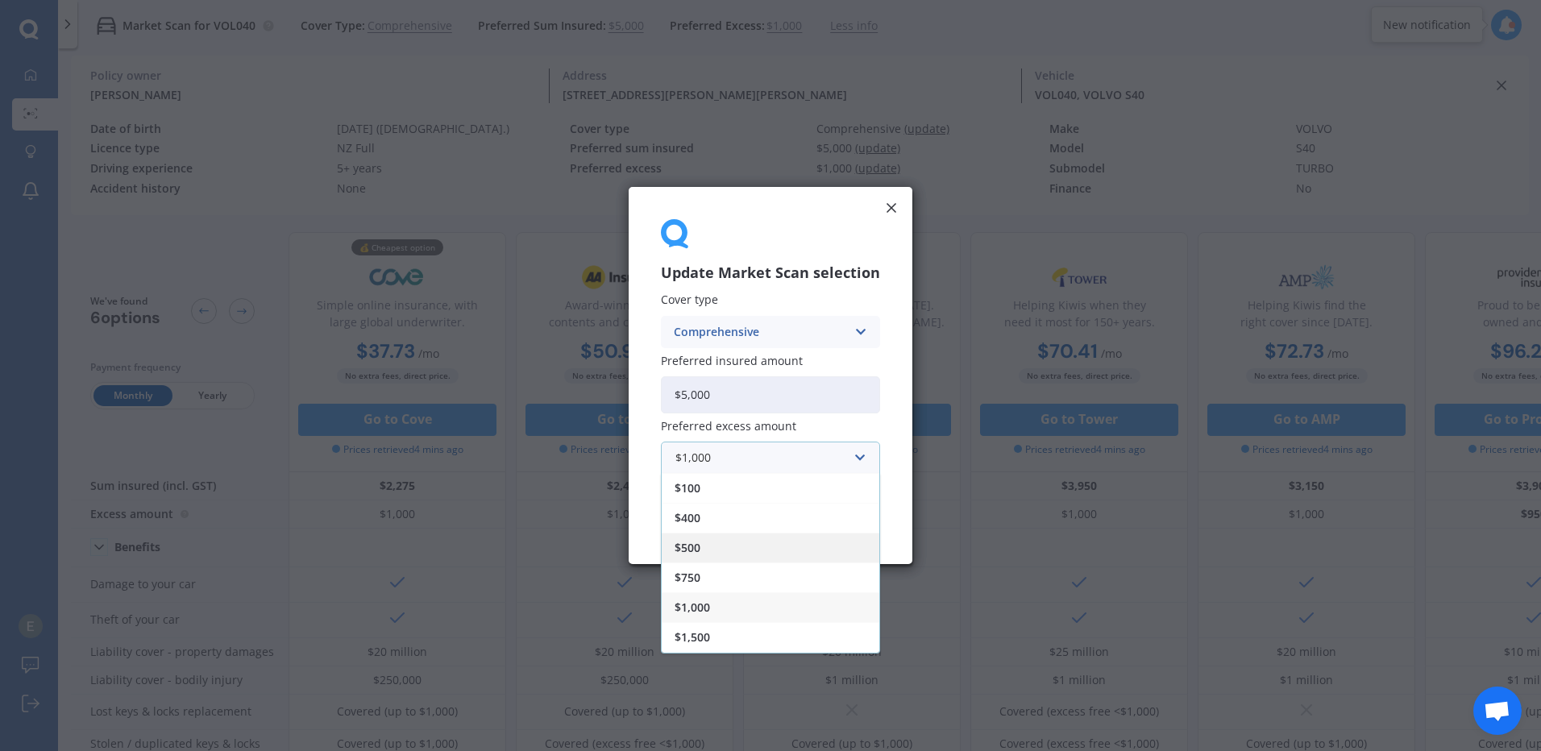
click at [768, 560] on div "$500" at bounding box center [771, 548] width 218 height 30
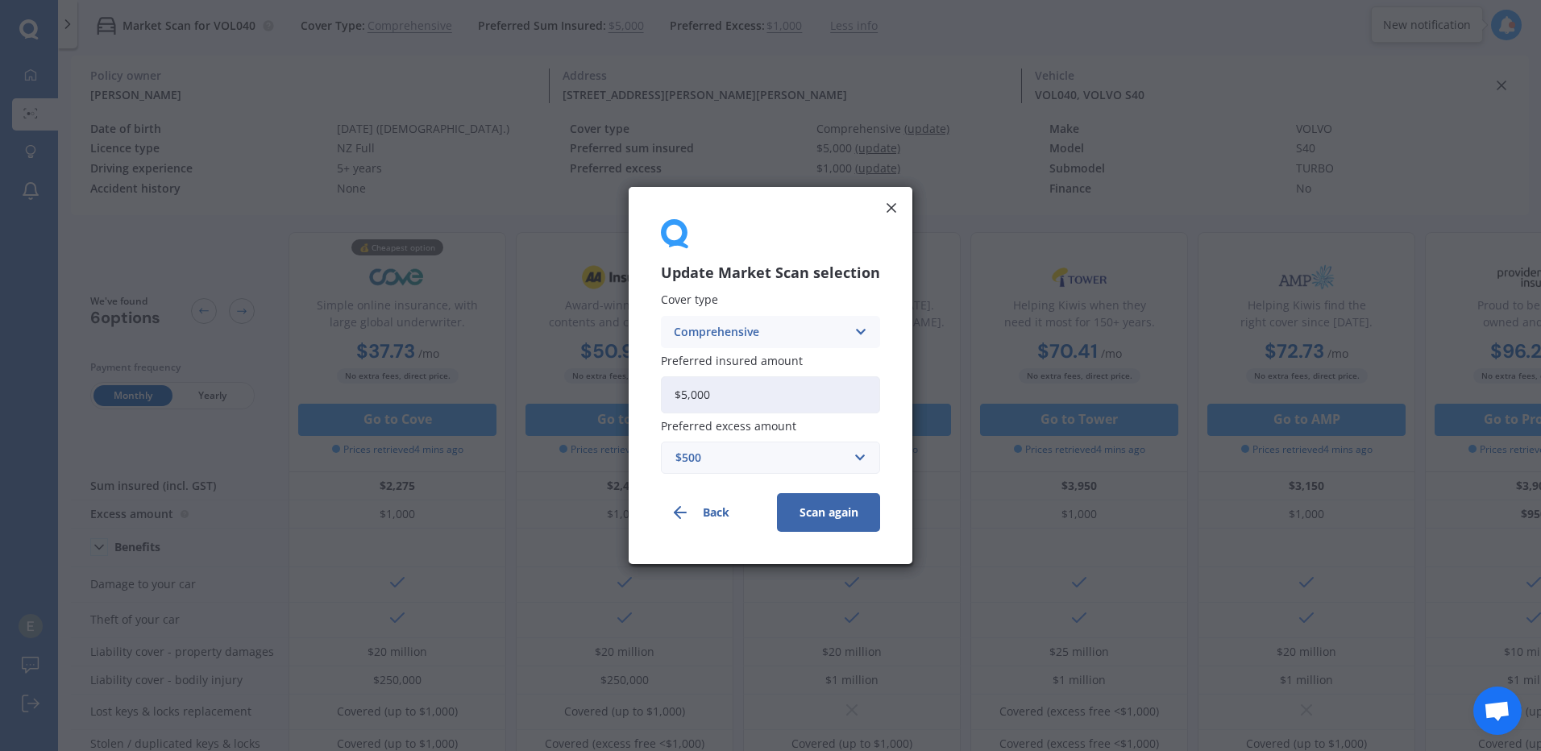
click at [815, 523] on button "Scan again" at bounding box center [828, 512] width 103 height 39
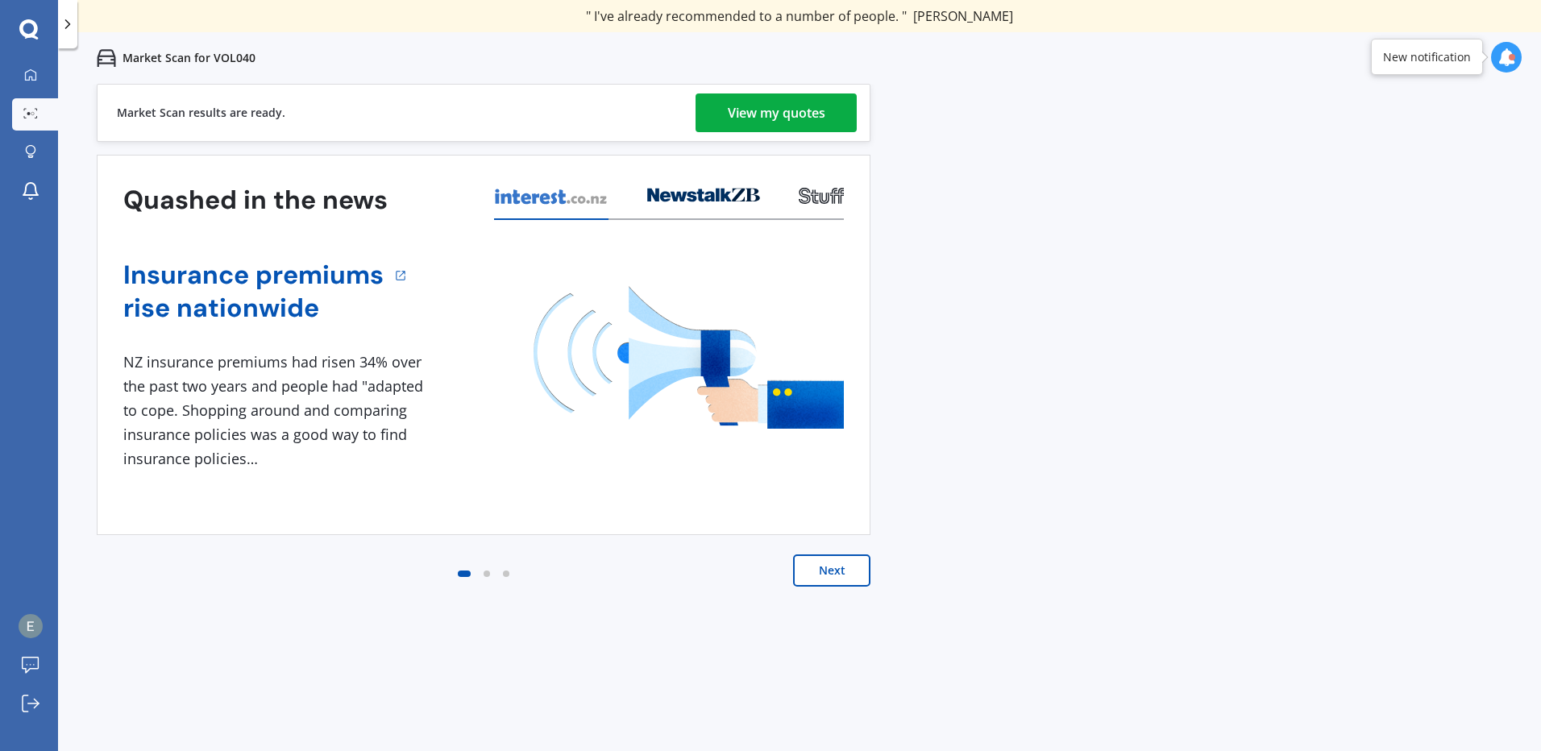
click at [724, 109] on link "View my quotes" at bounding box center [775, 112] width 161 height 39
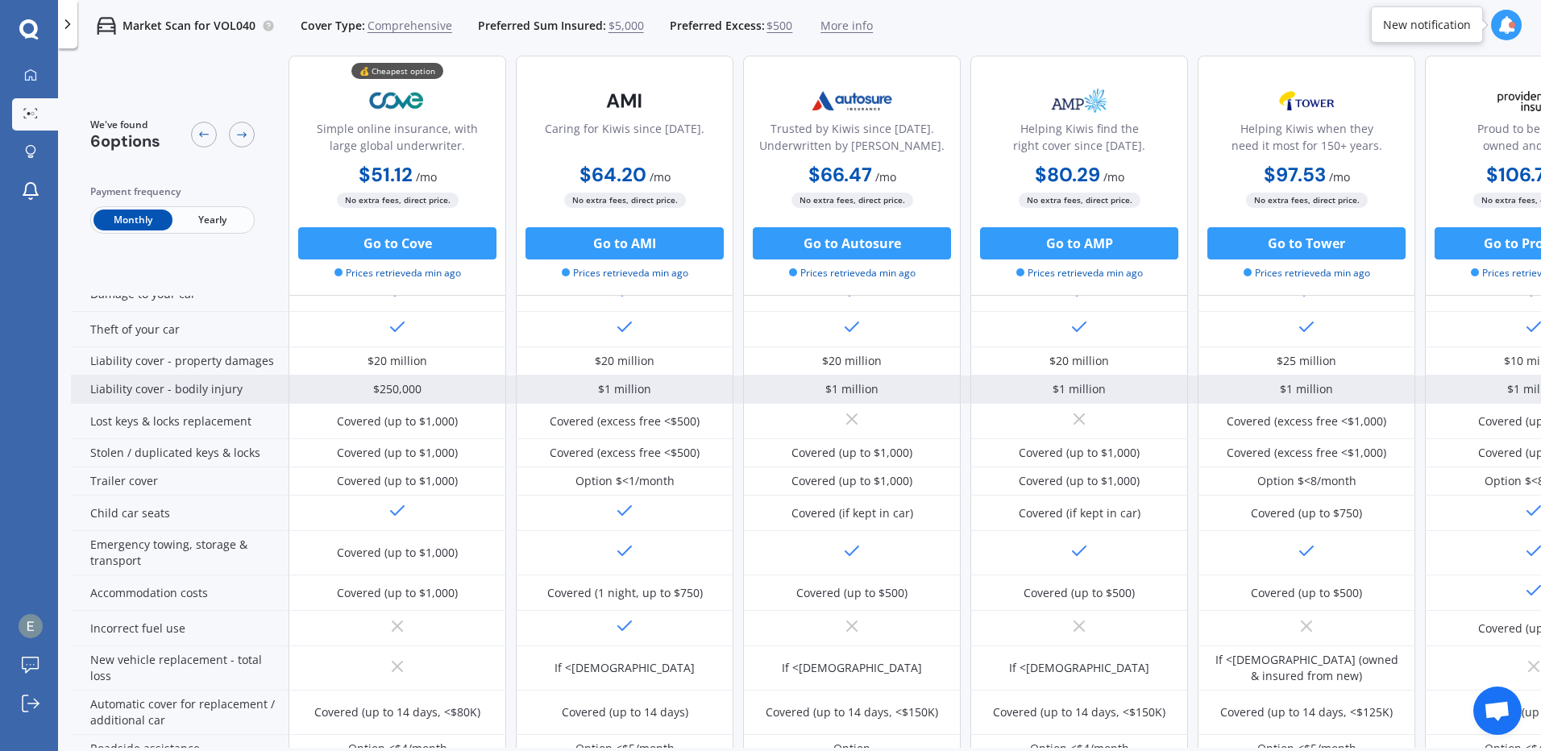
scroll to position [322, 0]
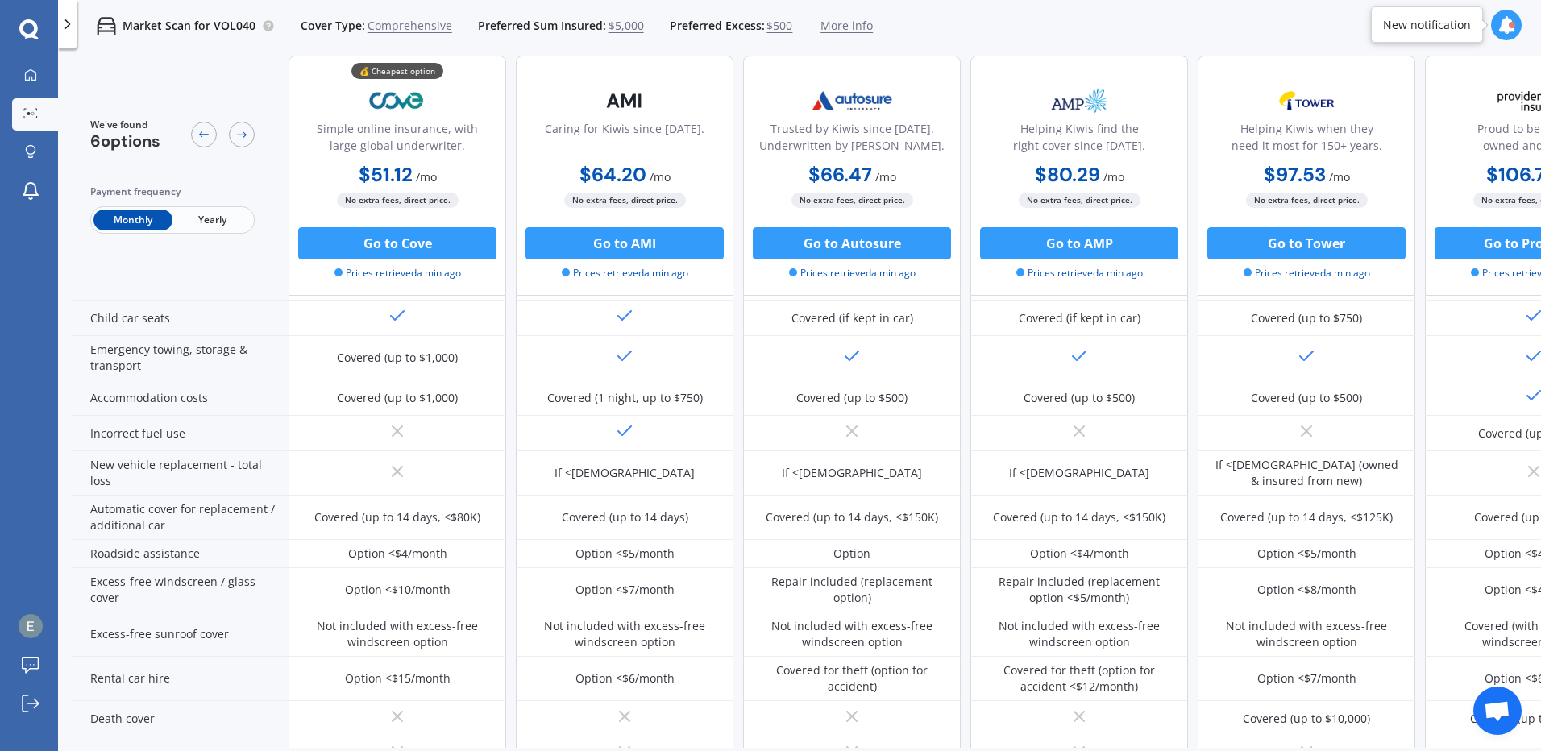
click at [778, 29] on span "$500" at bounding box center [779, 26] width 26 height 16
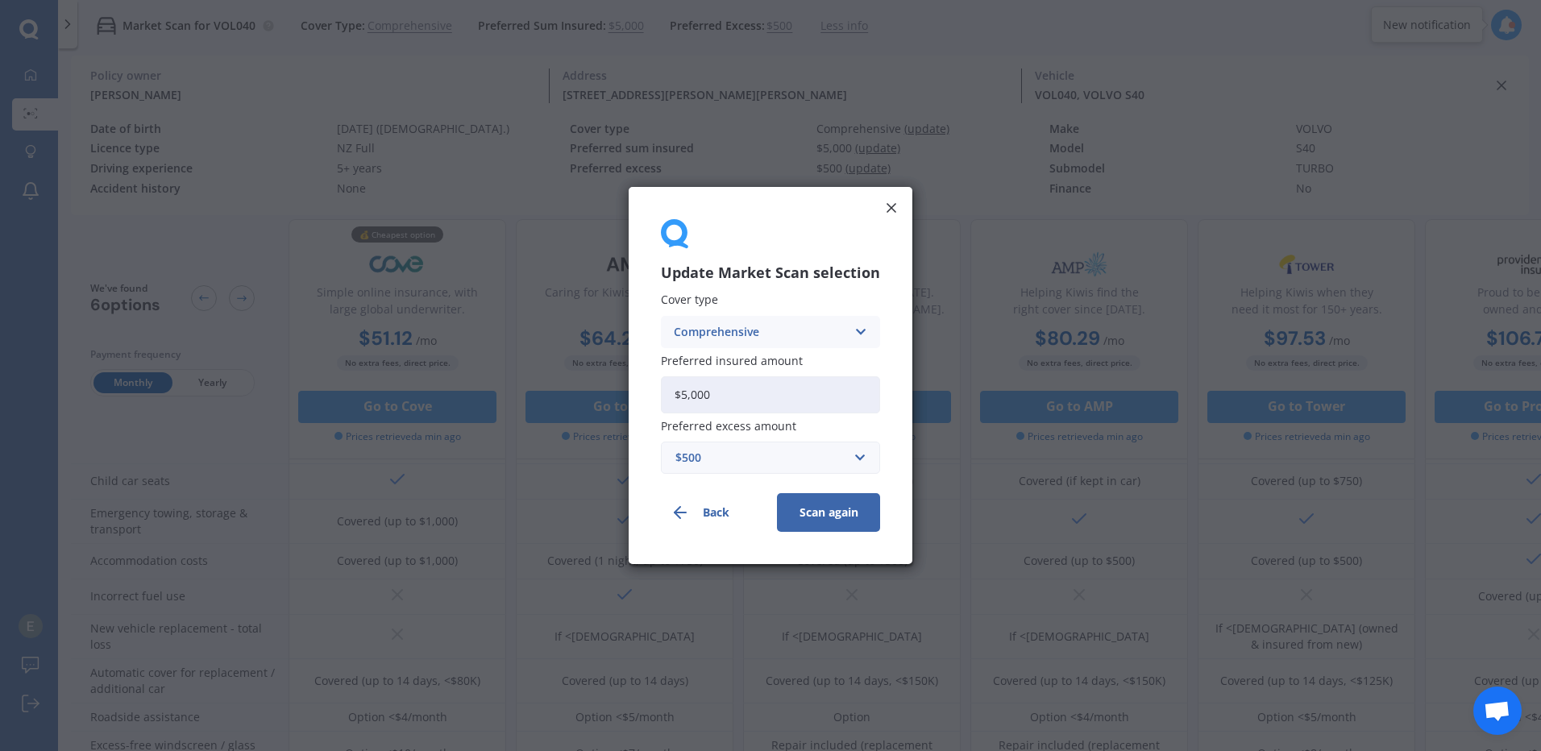
click at [779, 463] on div "$500" at bounding box center [760, 458] width 171 height 18
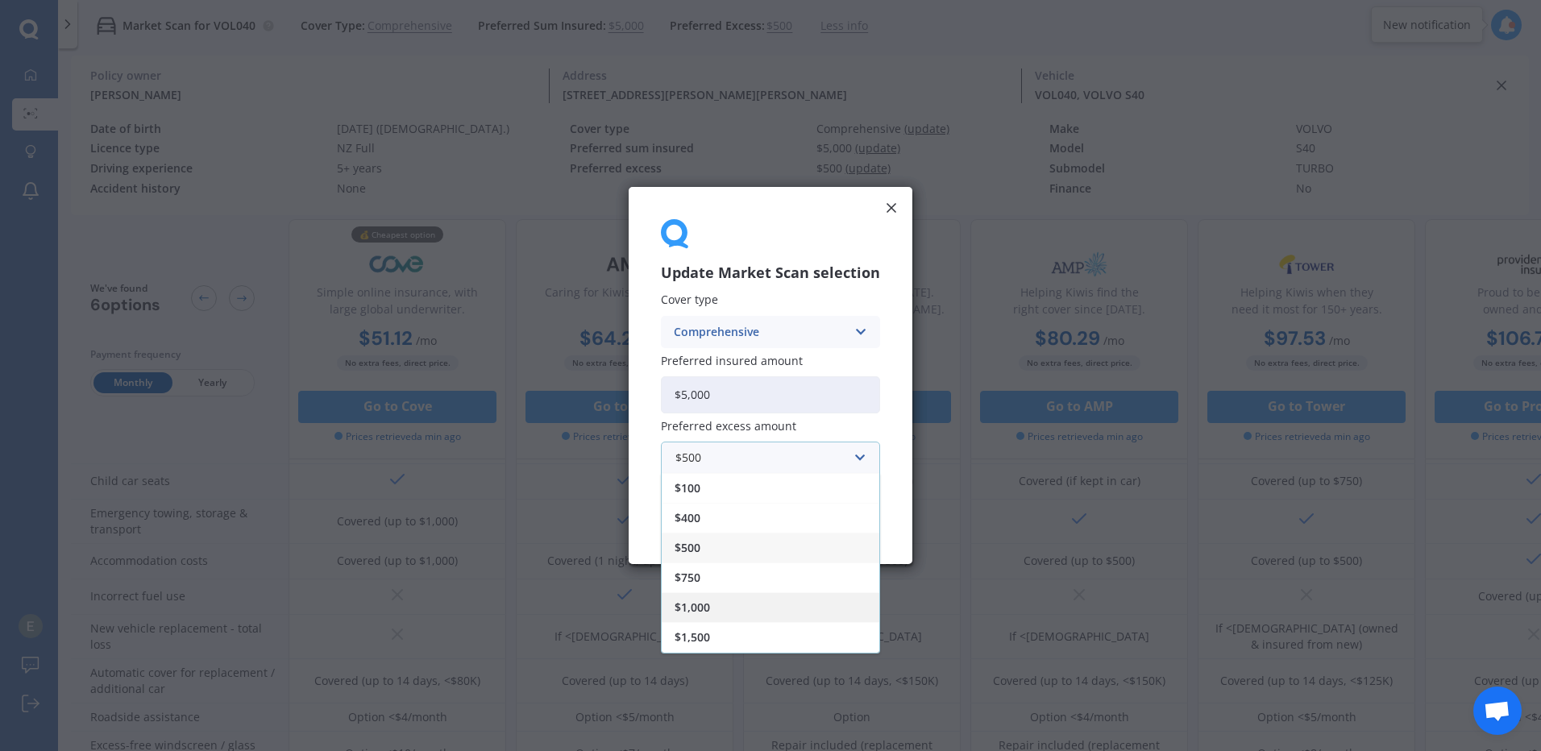
click at [795, 599] on div "$1,000" at bounding box center [771, 607] width 218 height 30
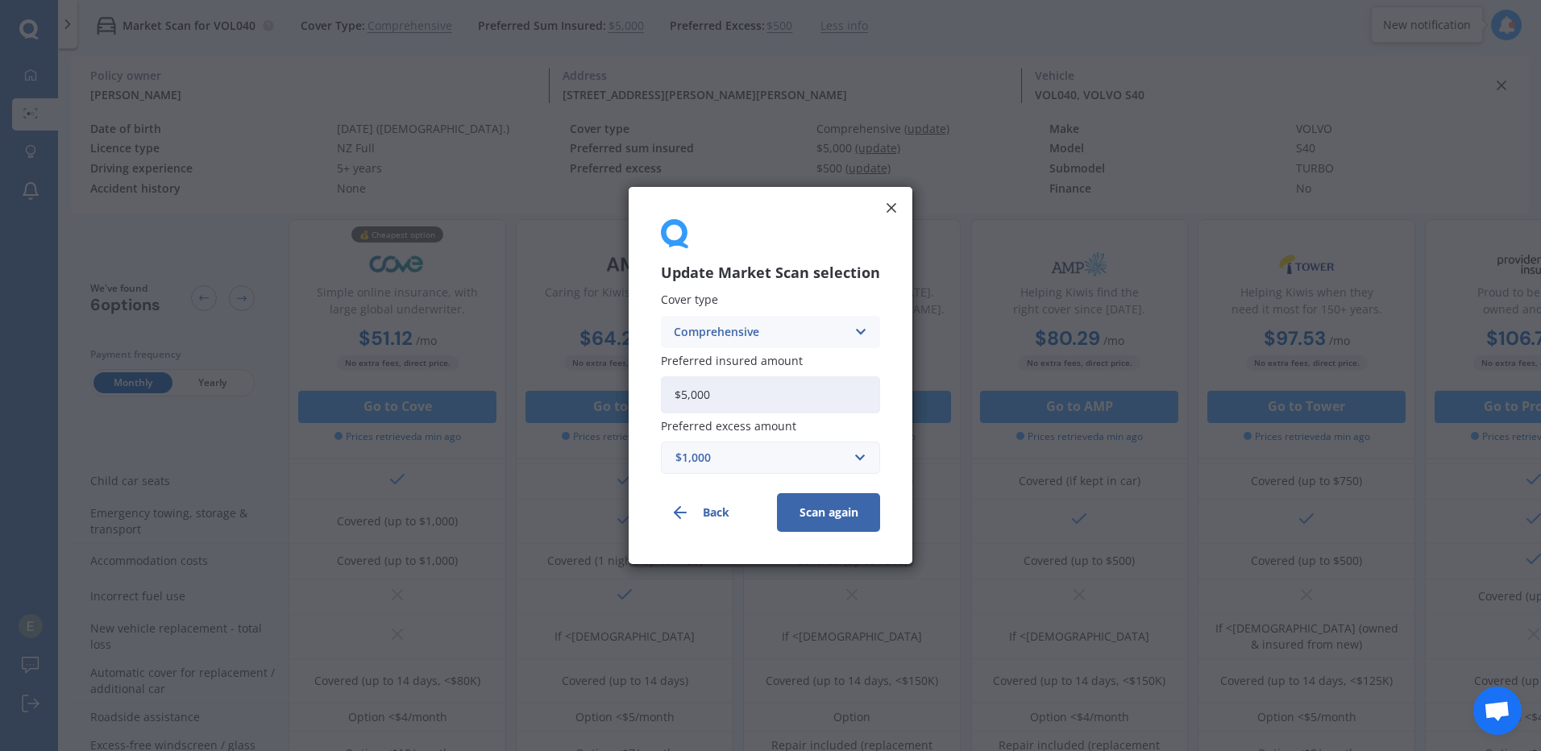
click at [807, 525] on button "Scan again" at bounding box center [828, 512] width 103 height 39
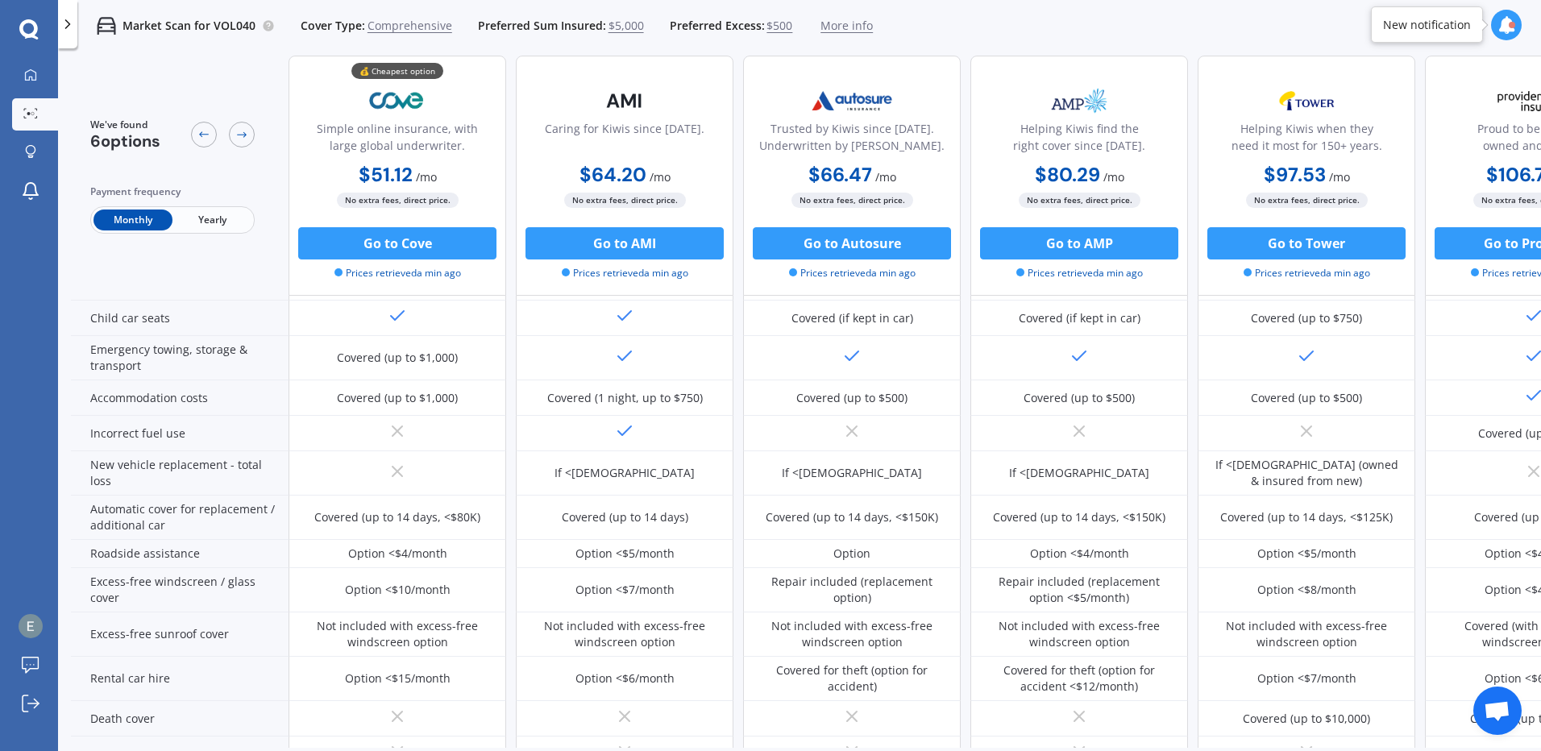
click at [766, 25] on span "$500" at bounding box center [779, 26] width 26 height 16
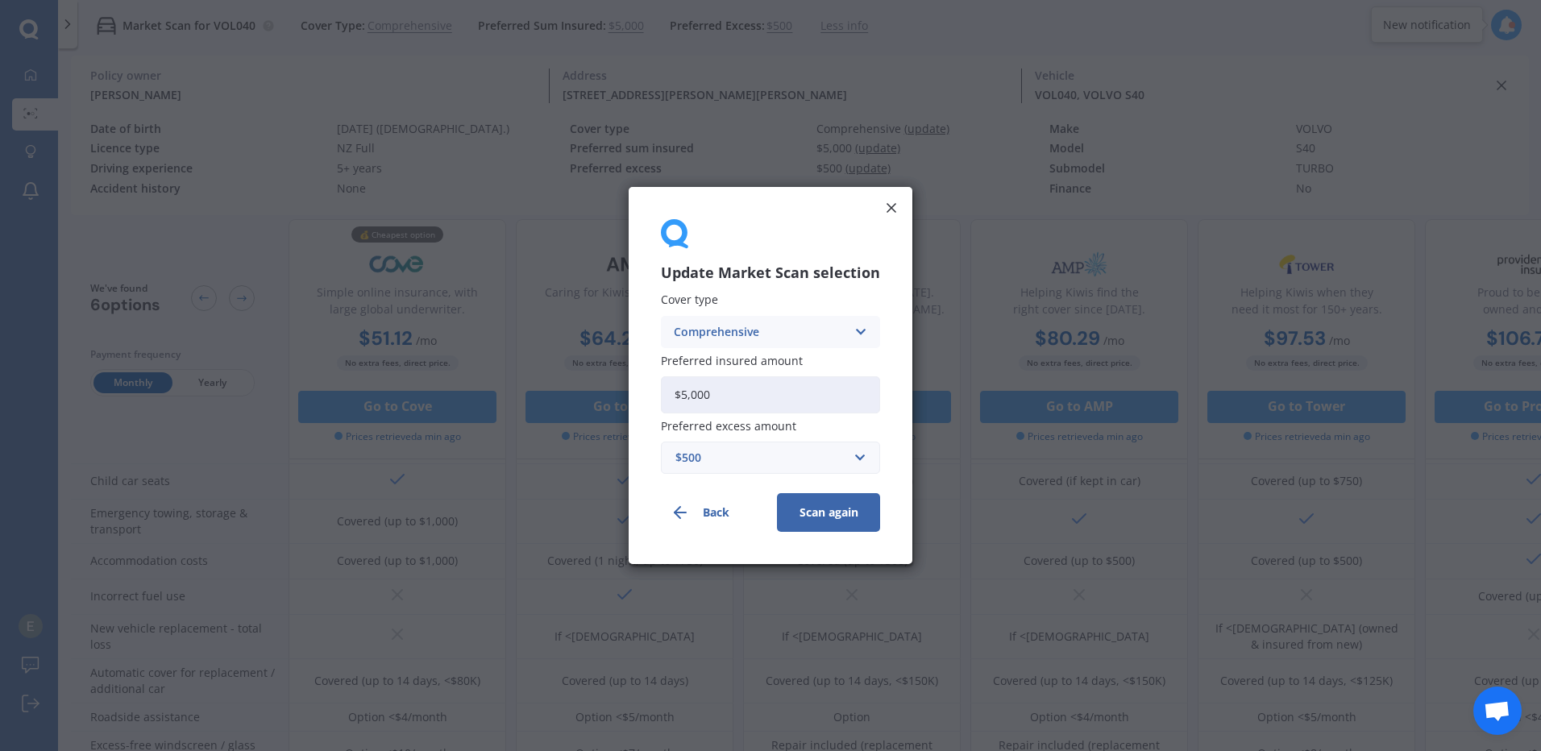
click at [773, 465] on div "$500" at bounding box center [760, 458] width 171 height 18
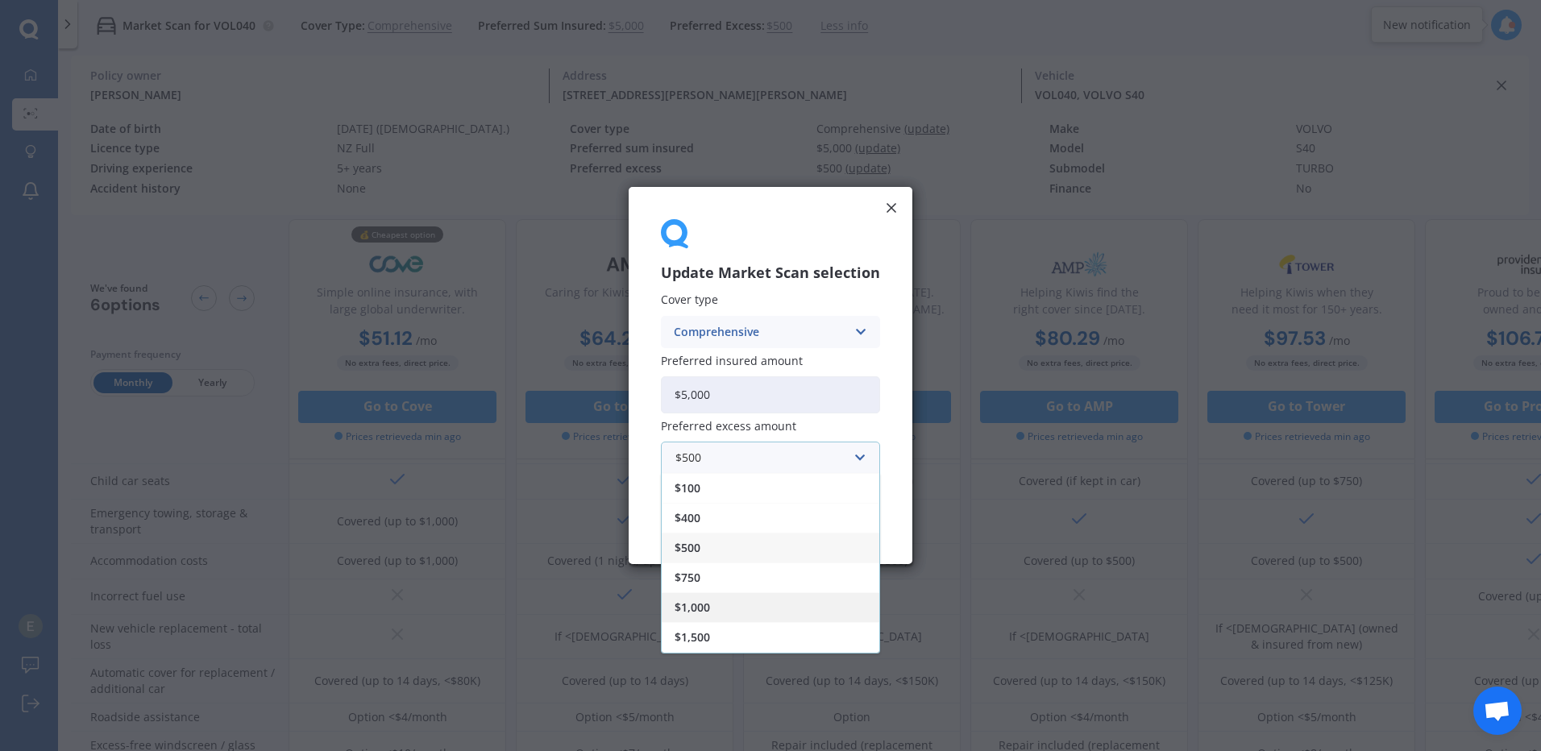
click at [712, 611] on div "$1,000" at bounding box center [771, 607] width 218 height 30
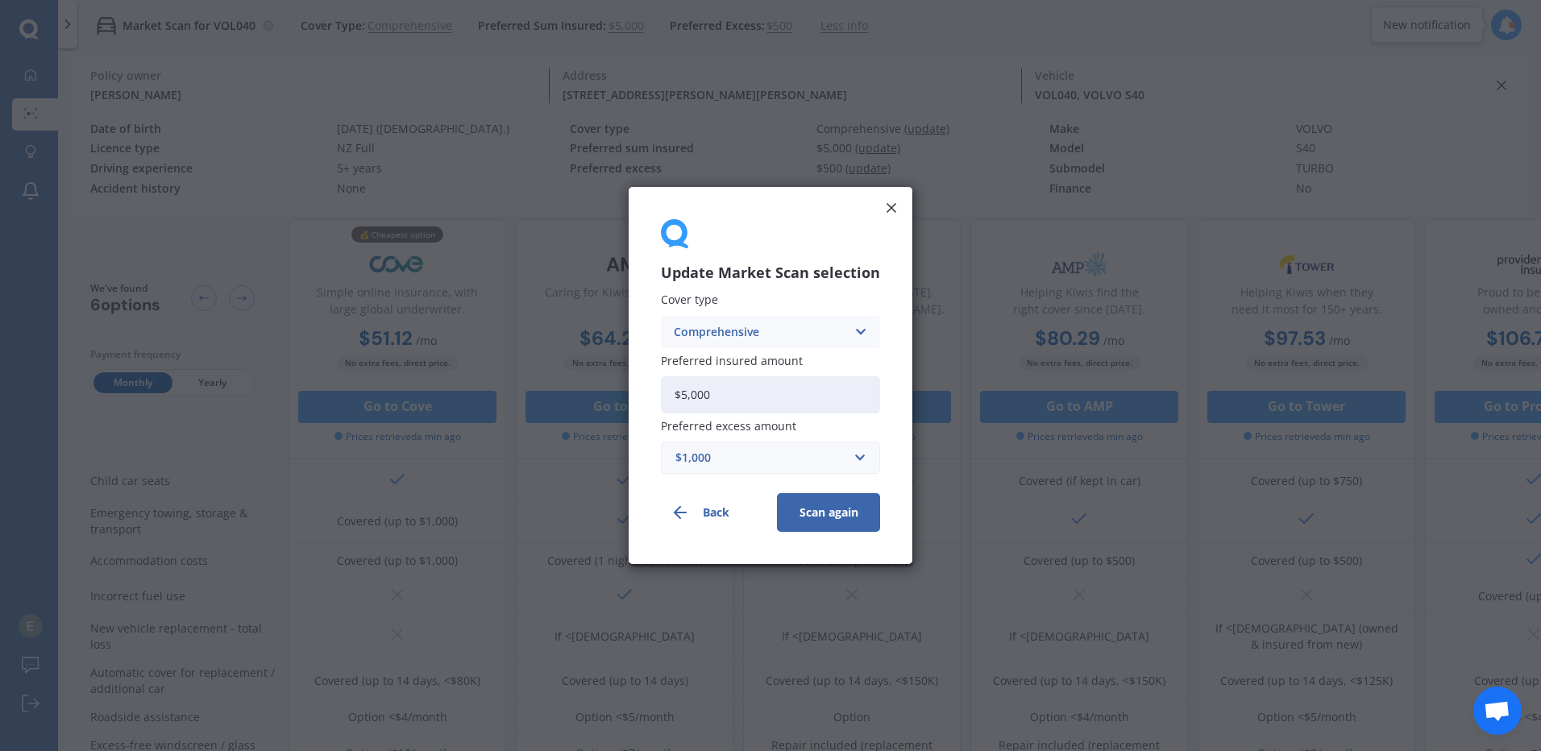
click at [801, 506] on button "Scan again" at bounding box center [828, 512] width 103 height 39
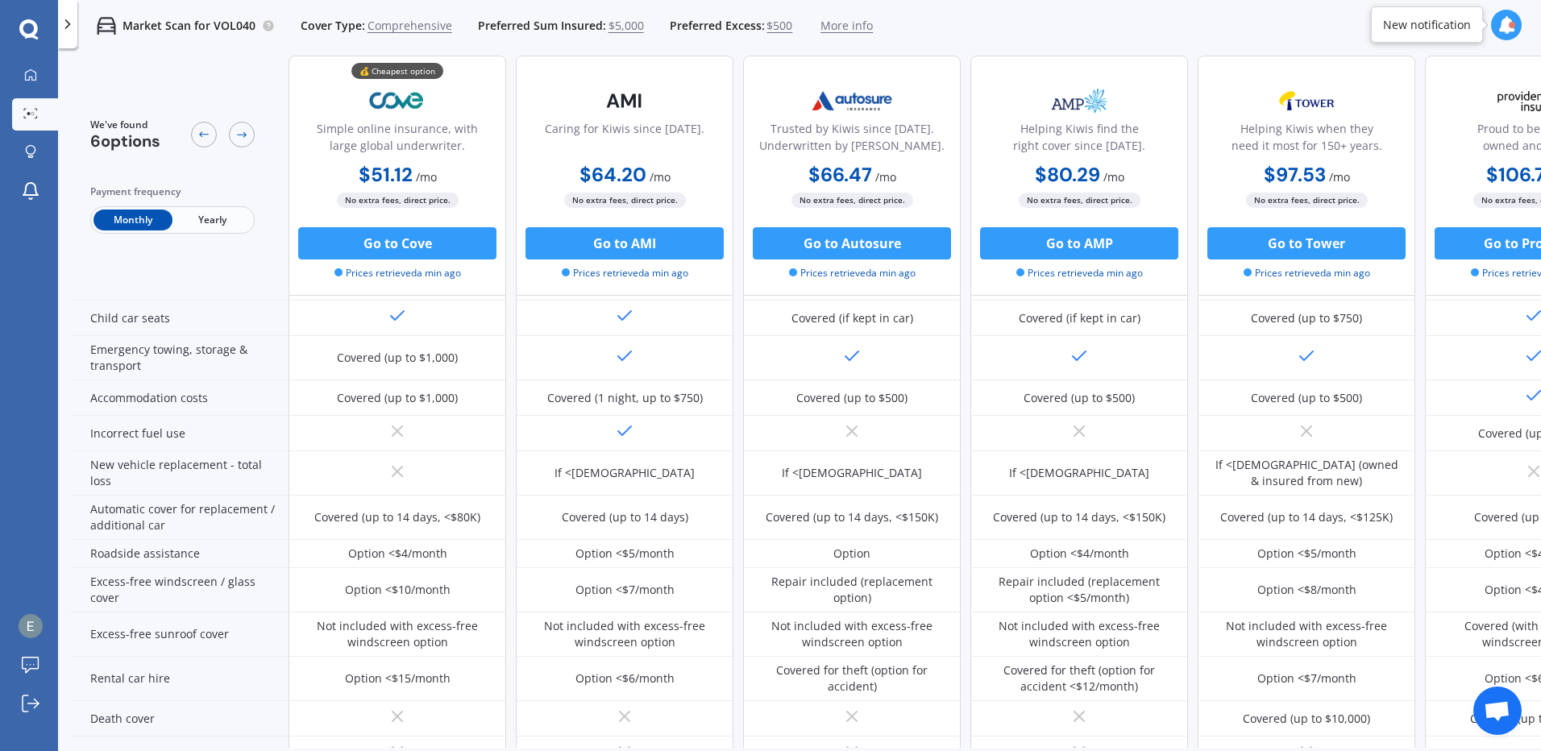
click at [770, 26] on span "$500" at bounding box center [779, 26] width 26 height 16
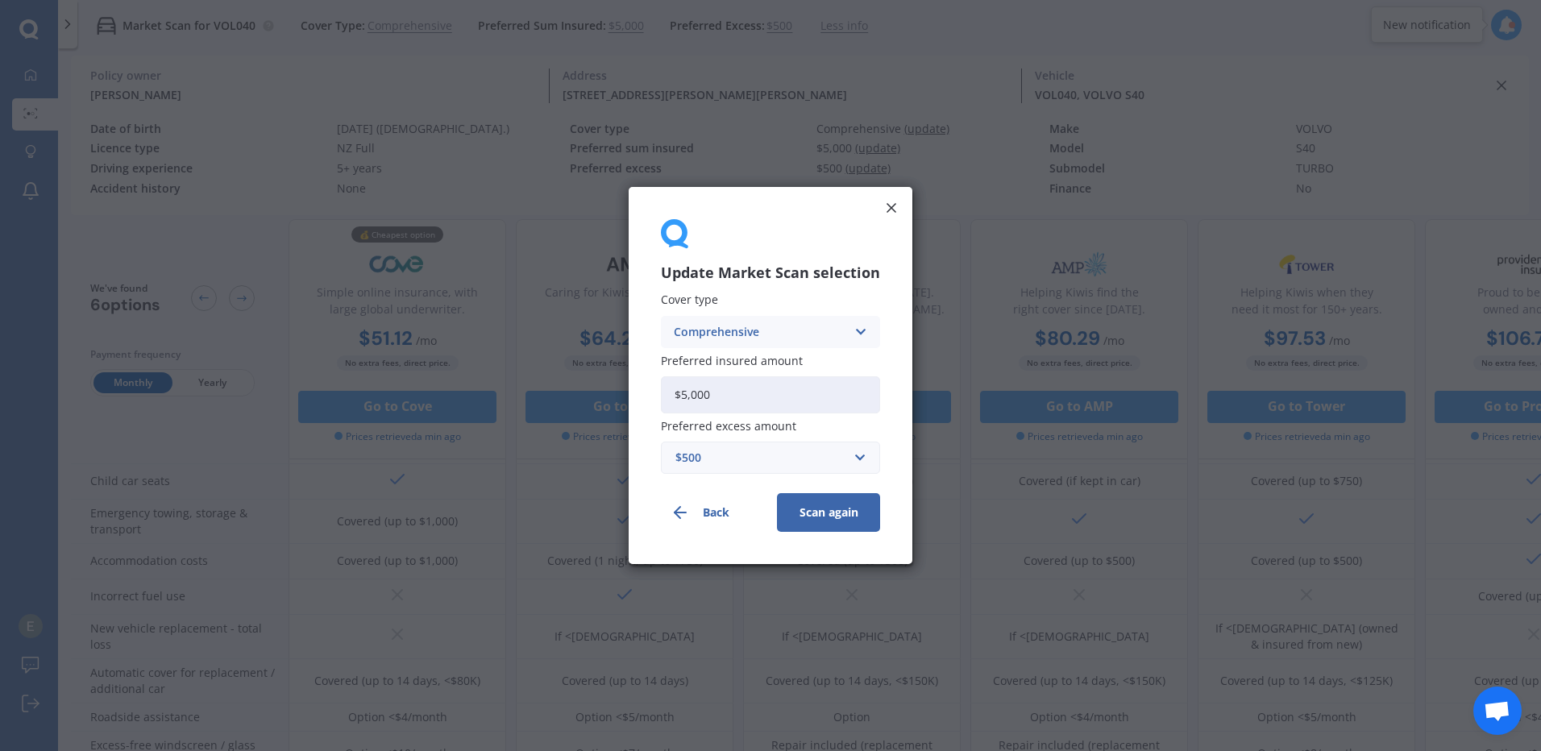
click at [806, 440] on div "Preferred excess amount $500 $100 $400 $500 $750 $1,000 $1,500 $2,000" at bounding box center [770, 447] width 219 height 54
click at [811, 460] on div "$500" at bounding box center [760, 458] width 171 height 18
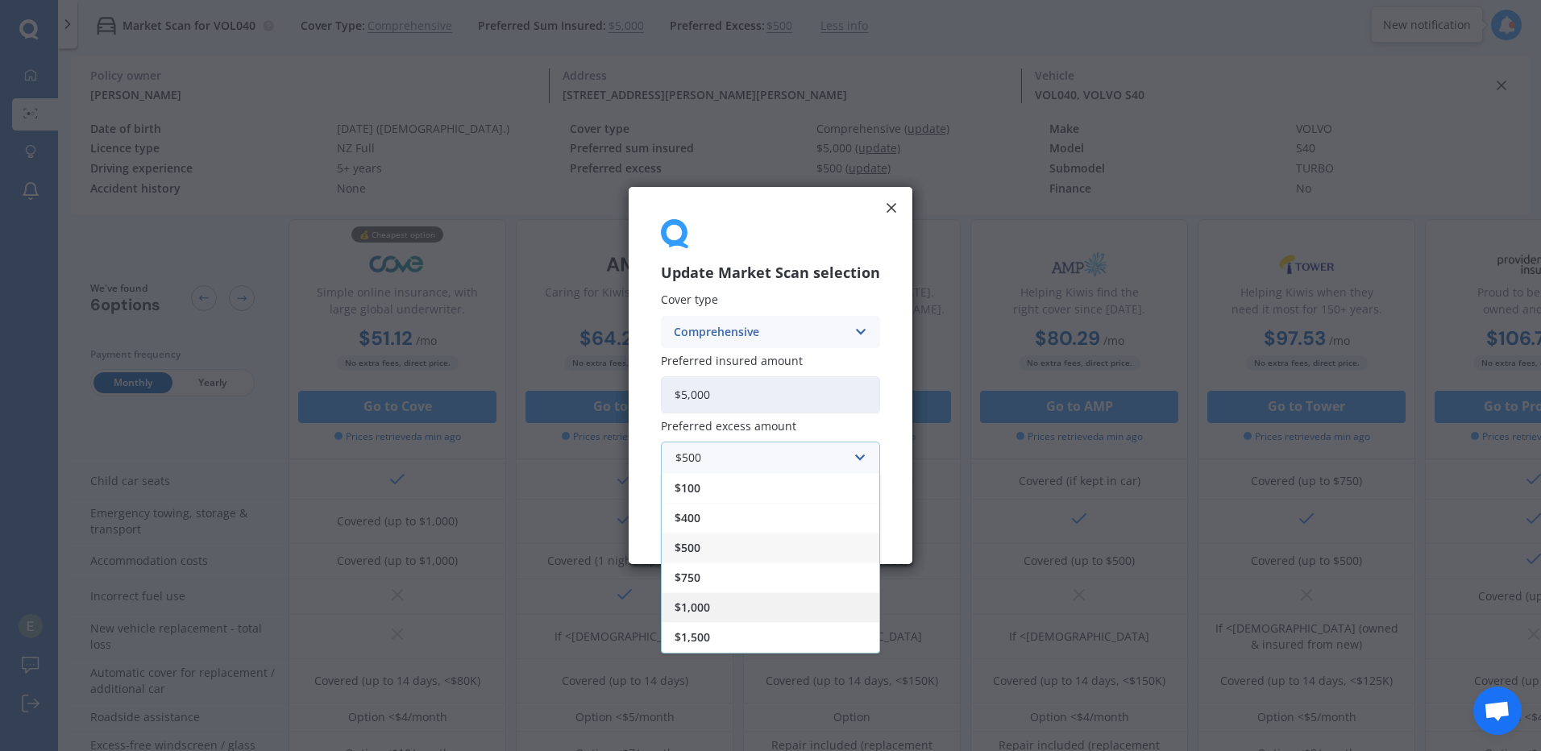
click at [729, 614] on div "$1,000" at bounding box center [771, 607] width 218 height 30
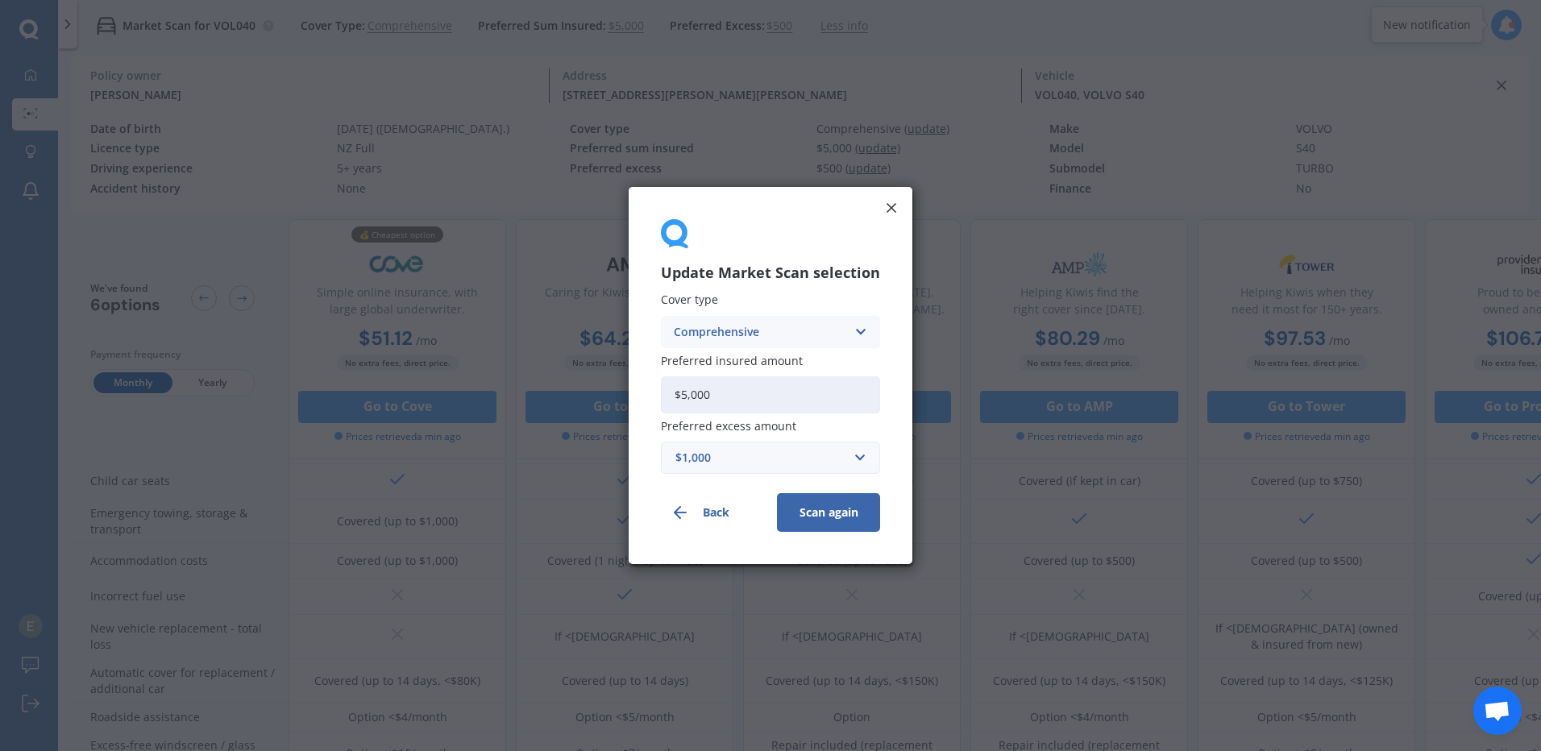
click at [818, 515] on button "Scan again" at bounding box center [828, 512] width 103 height 39
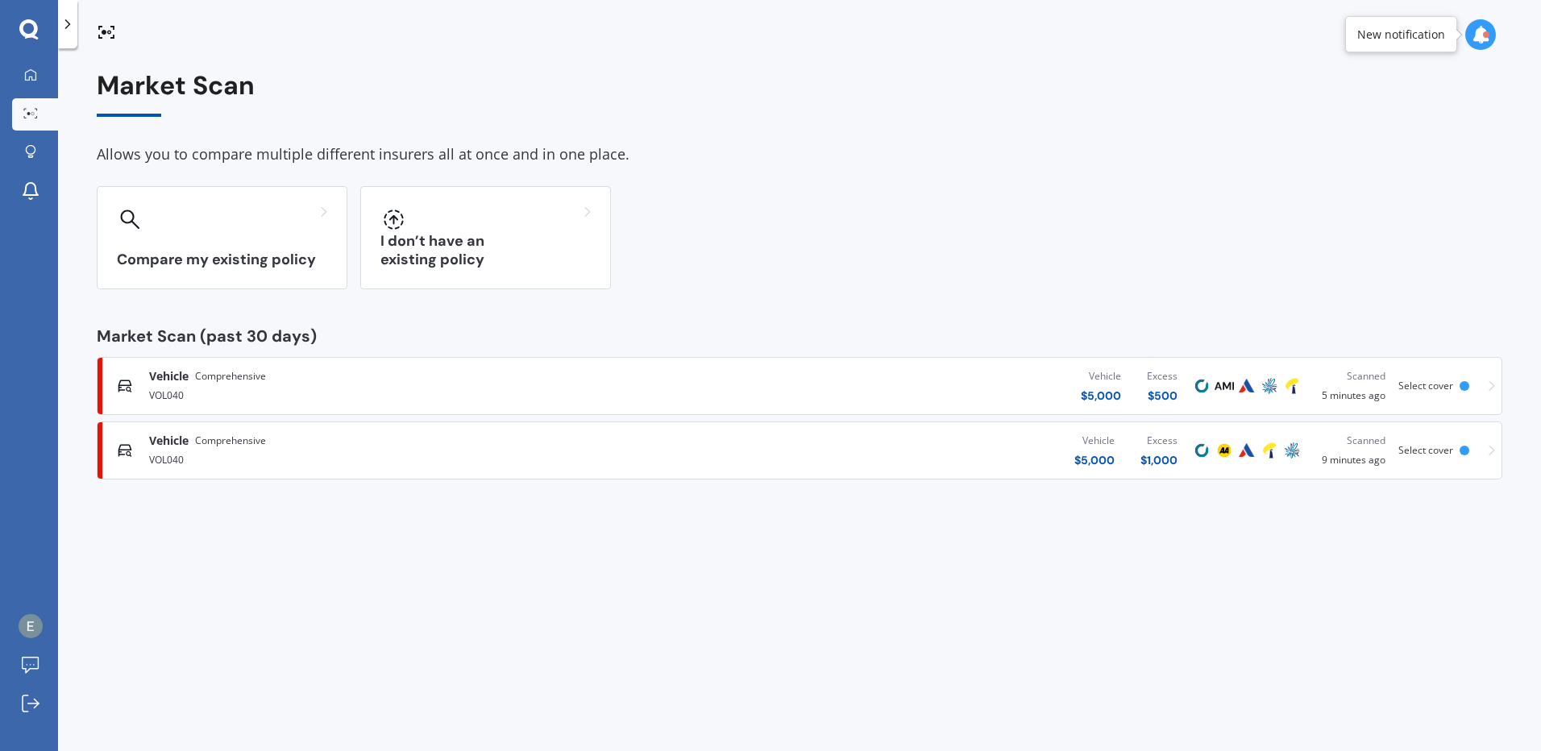
click at [1452, 384] on div "Select cover" at bounding box center [1428, 385] width 61 height 11
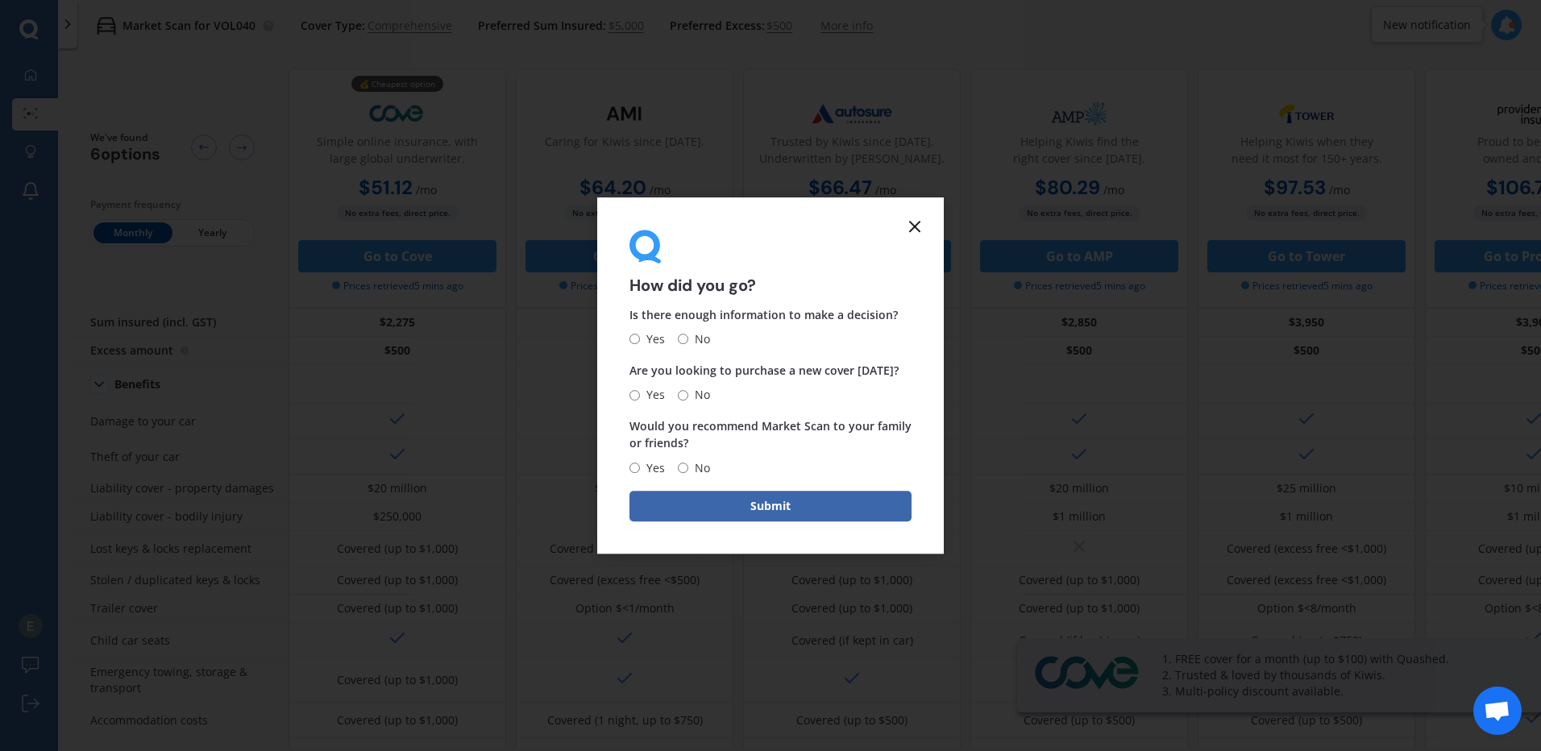
click at [906, 227] on icon at bounding box center [914, 226] width 19 height 19
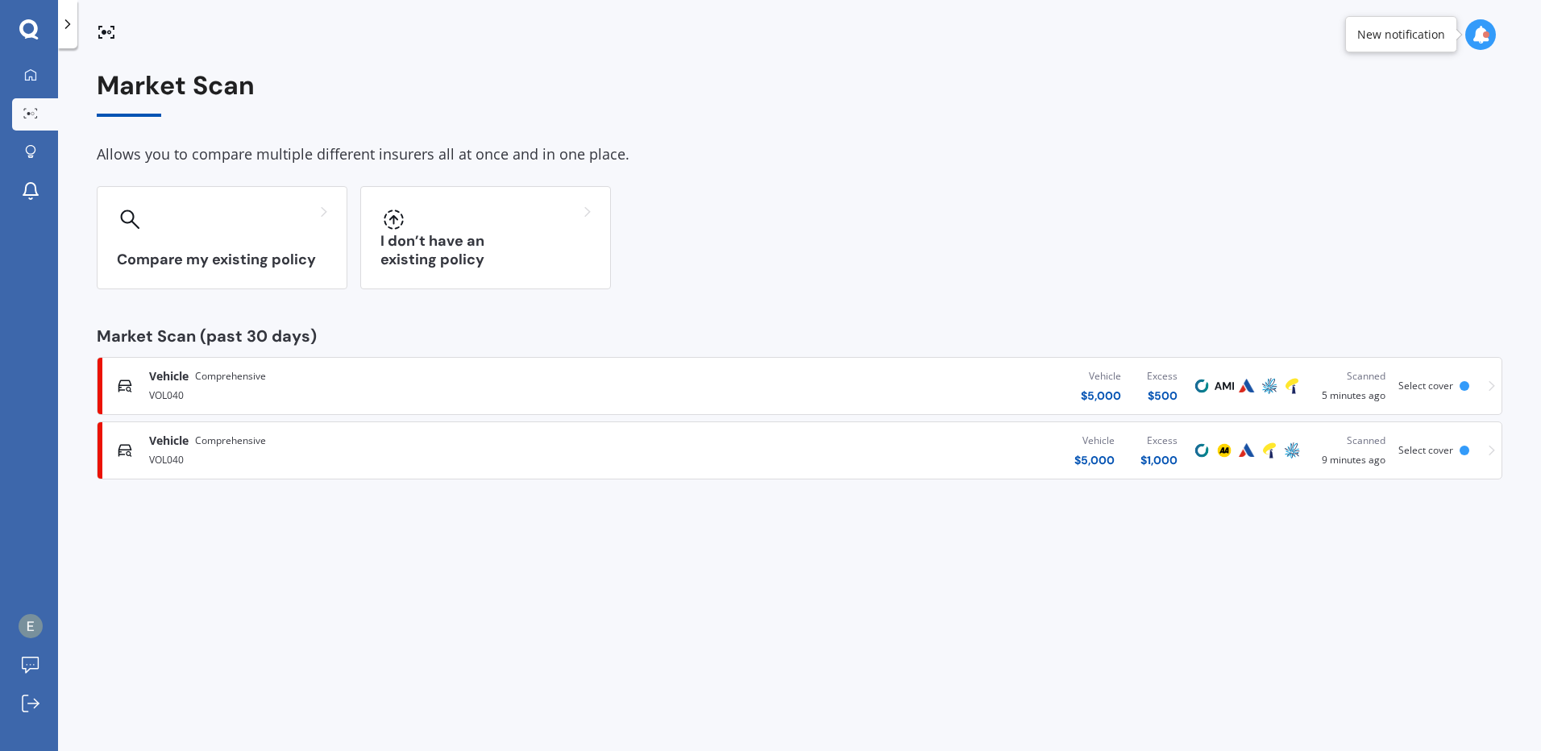
click at [1415, 446] on span "Select cover" at bounding box center [1425, 450] width 55 height 14
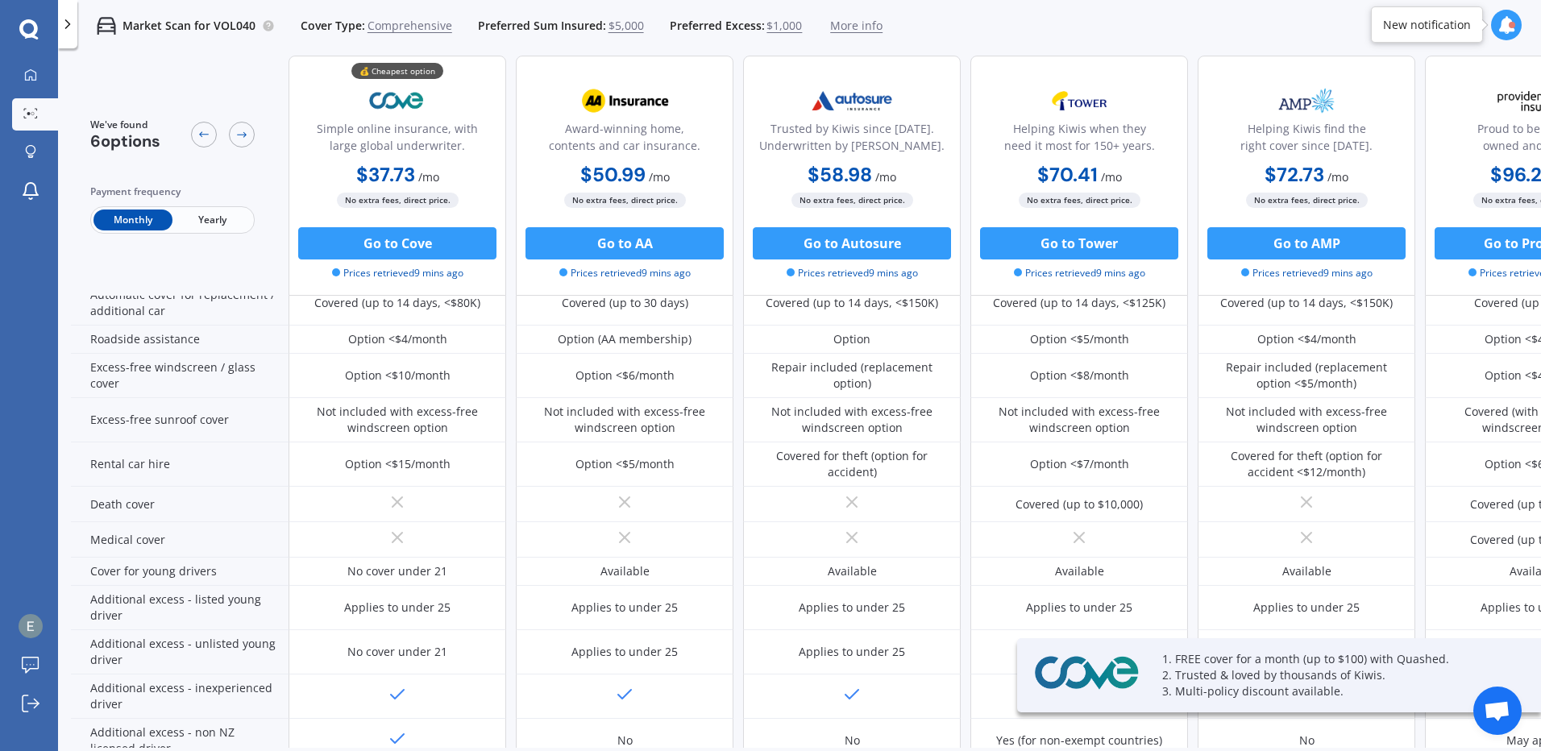
scroll to position [564, 0]
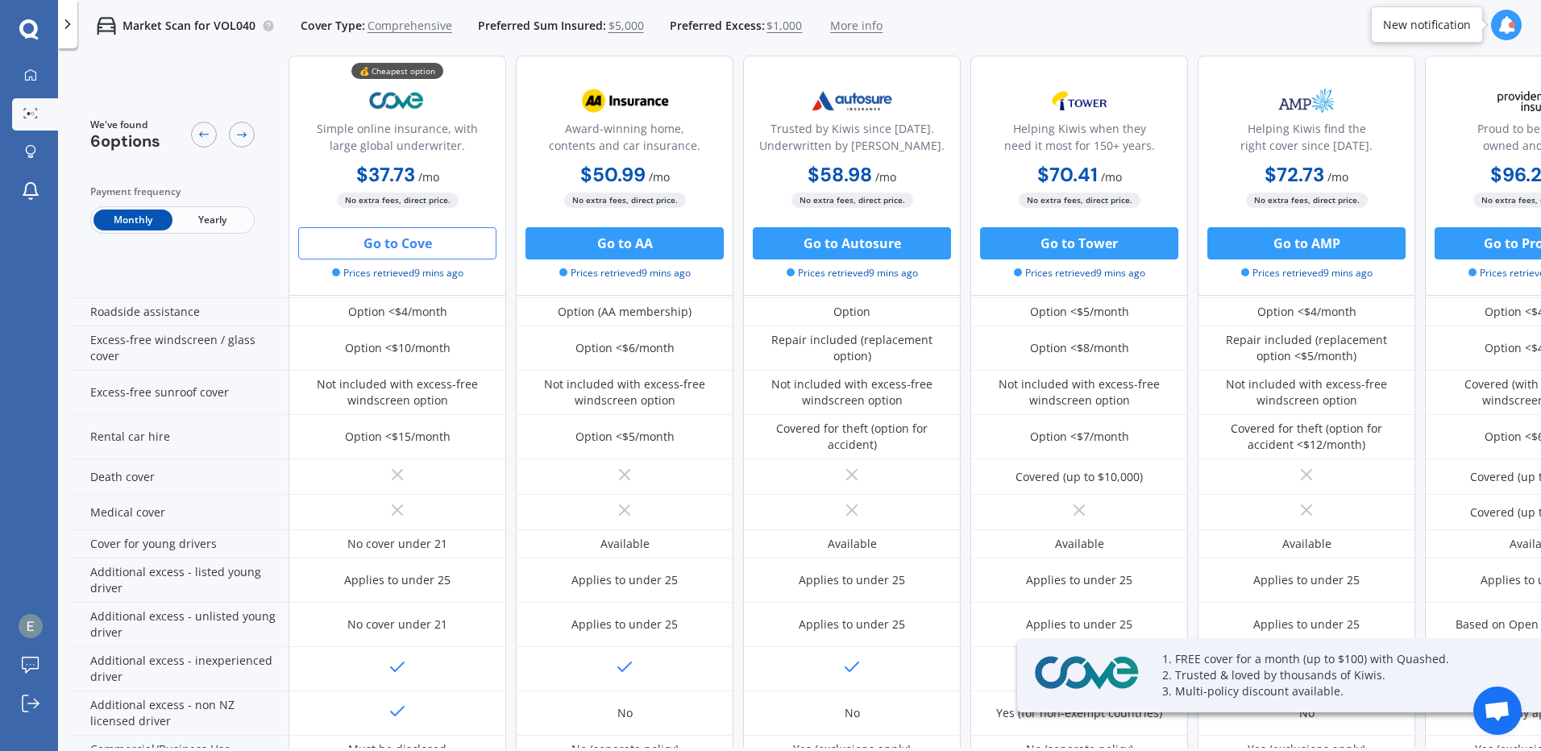
click at [359, 247] on button "Go to Cove" at bounding box center [397, 243] width 198 height 32
